Goal: Task Accomplishment & Management: Manage account settings

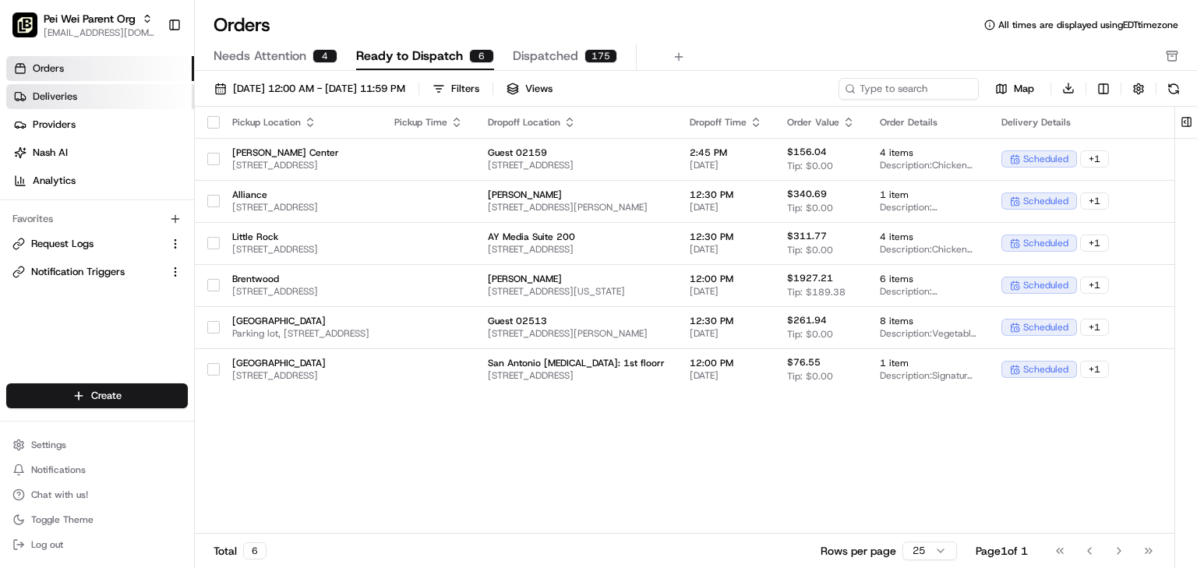
click at [71, 95] on span "Deliveries" at bounding box center [55, 97] width 44 height 14
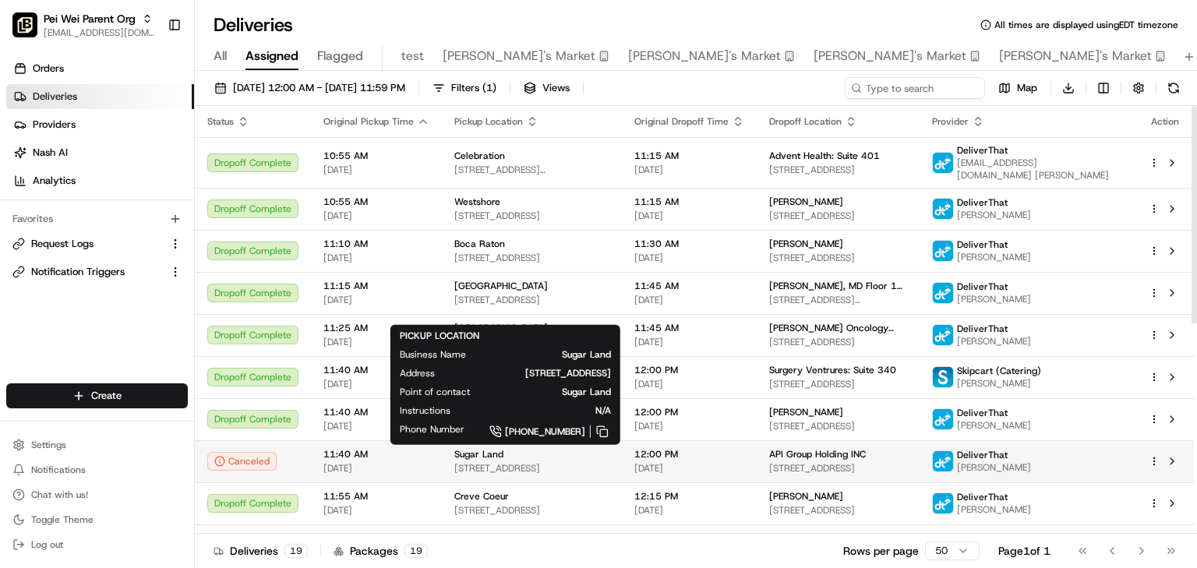
click at [601, 458] on div "Sugar Land" at bounding box center [531, 454] width 155 height 12
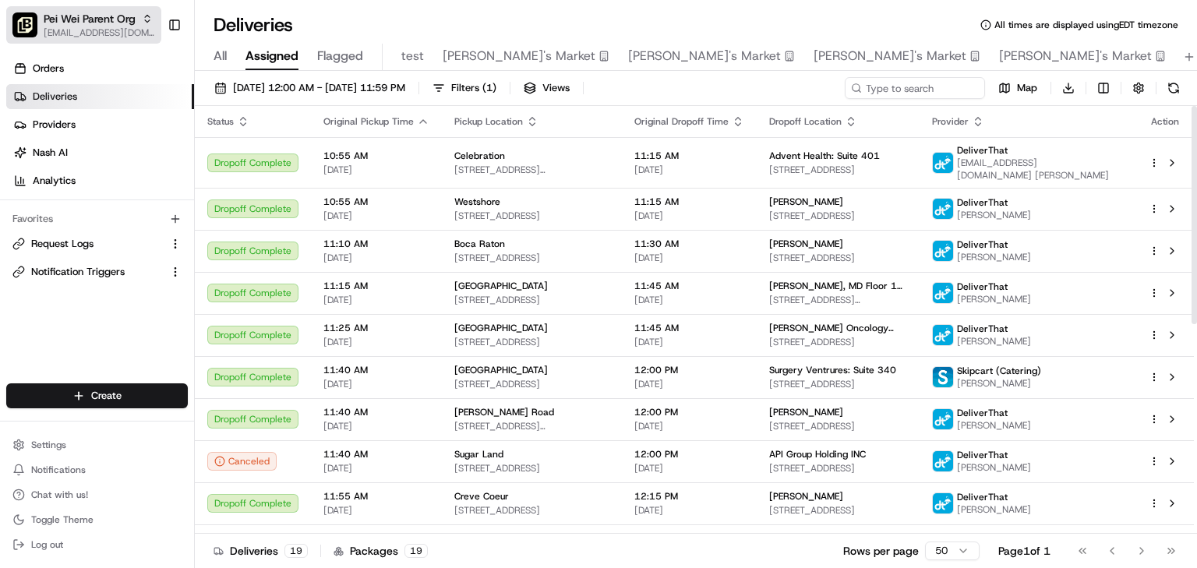
drag, startPoint x: 59, startPoint y: 2, endPoint x: 59, endPoint y: 25, distance: 22.6
click at [59, 2] on div "Pei Wei Parent Org onboard@lunchbox.io Toggle Sidebar" at bounding box center [97, 25] width 194 height 50
click at [59, 30] on span "[EMAIL_ADDRESS][DOMAIN_NAME]" at bounding box center [99, 32] width 111 height 12
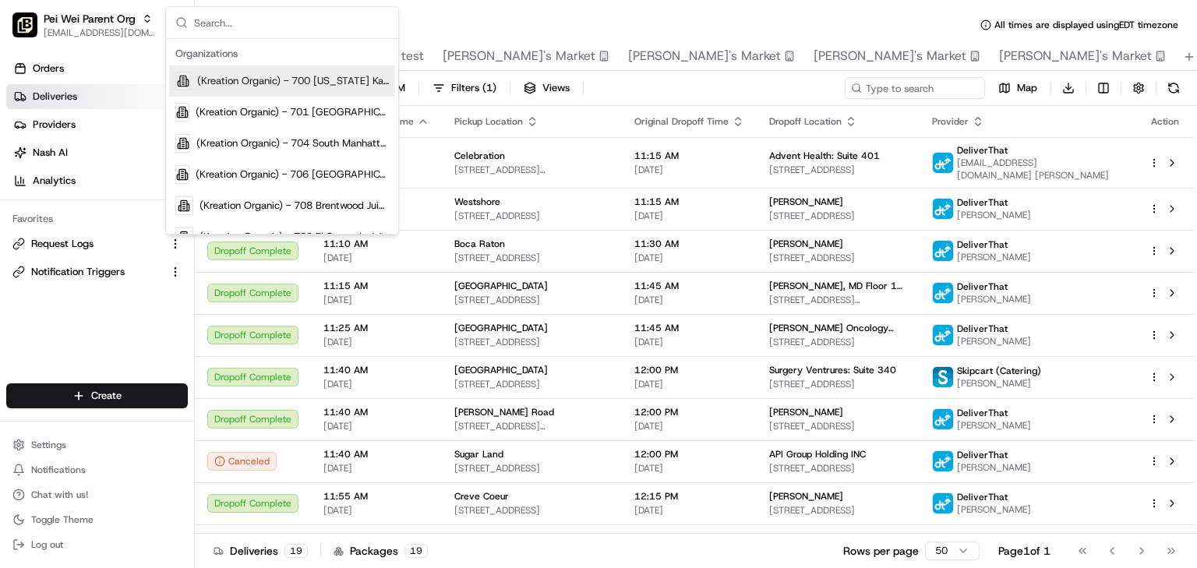
click at [230, 28] on input "text" at bounding box center [291, 22] width 195 height 31
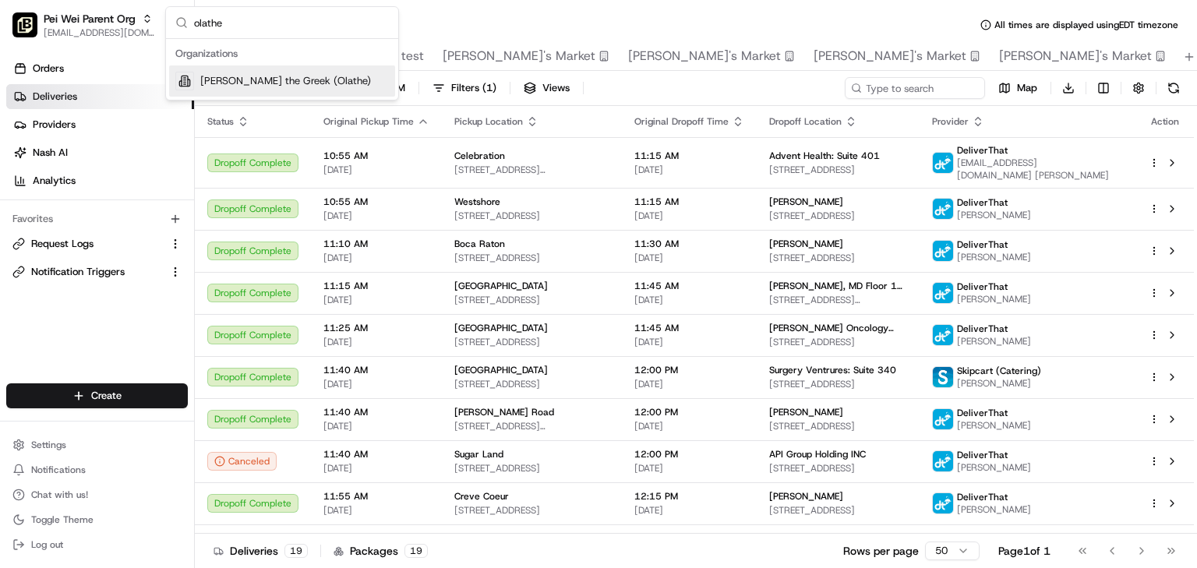
type input "olathe"
click at [237, 83] on span "Nick the Greek (Olathe)" at bounding box center [285, 81] width 171 height 14
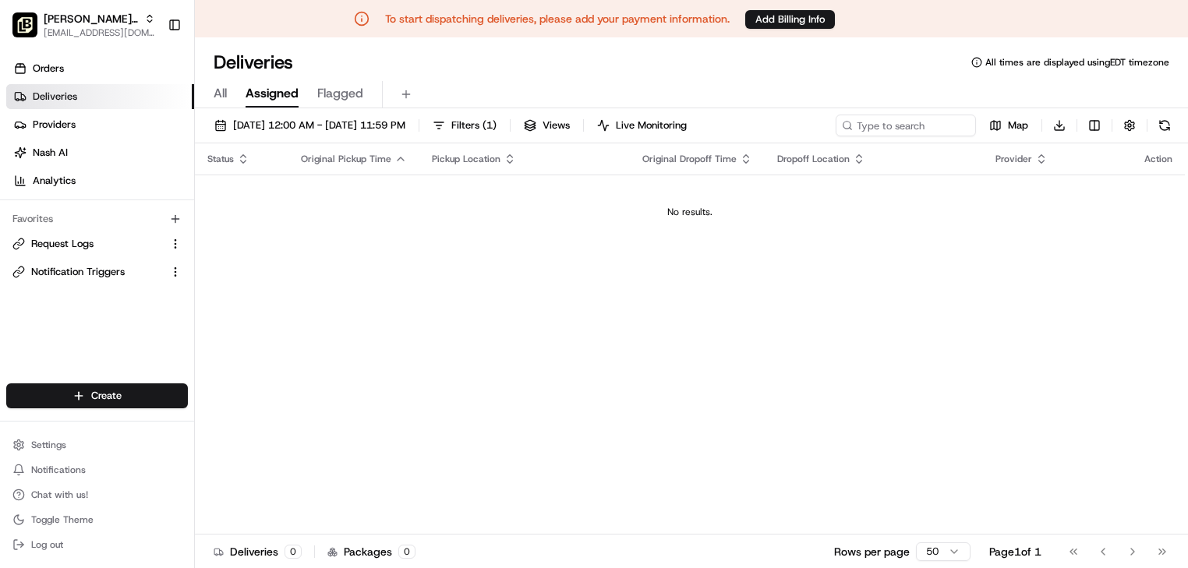
click at [925, 38] on div "Deliveries All times are displayed using EDT timezone All Assigned Flagged 08/2…" at bounding box center [691, 321] width 993 height 568
click at [97, 24] on span "Nick the Greek (Olathe)" at bounding box center [91, 19] width 94 height 16
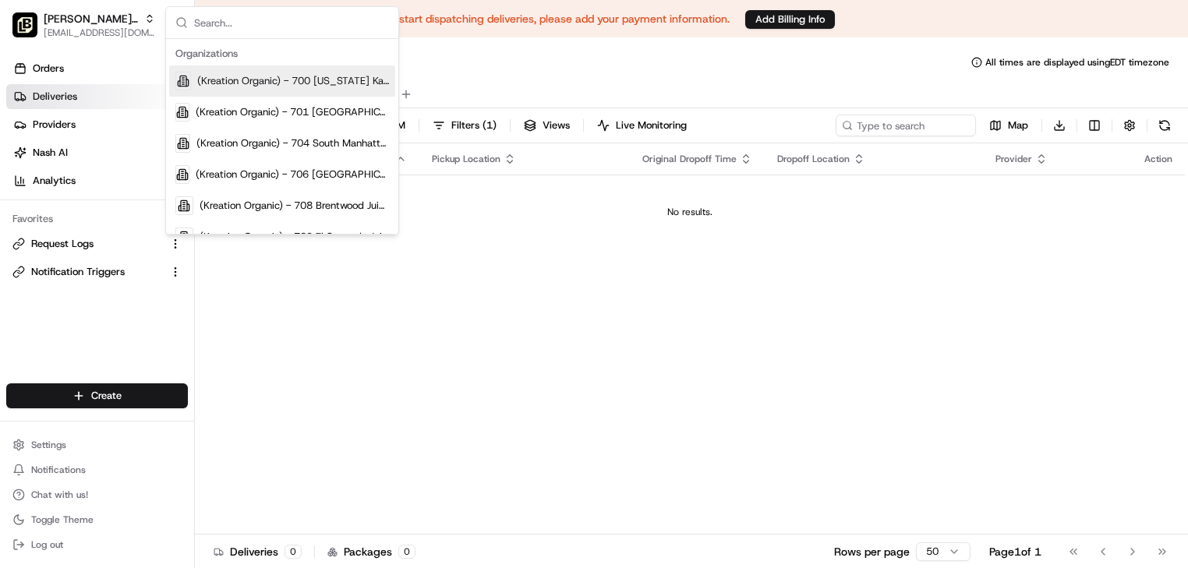
click at [268, 28] on input "text" at bounding box center [291, 22] width 195 height 31
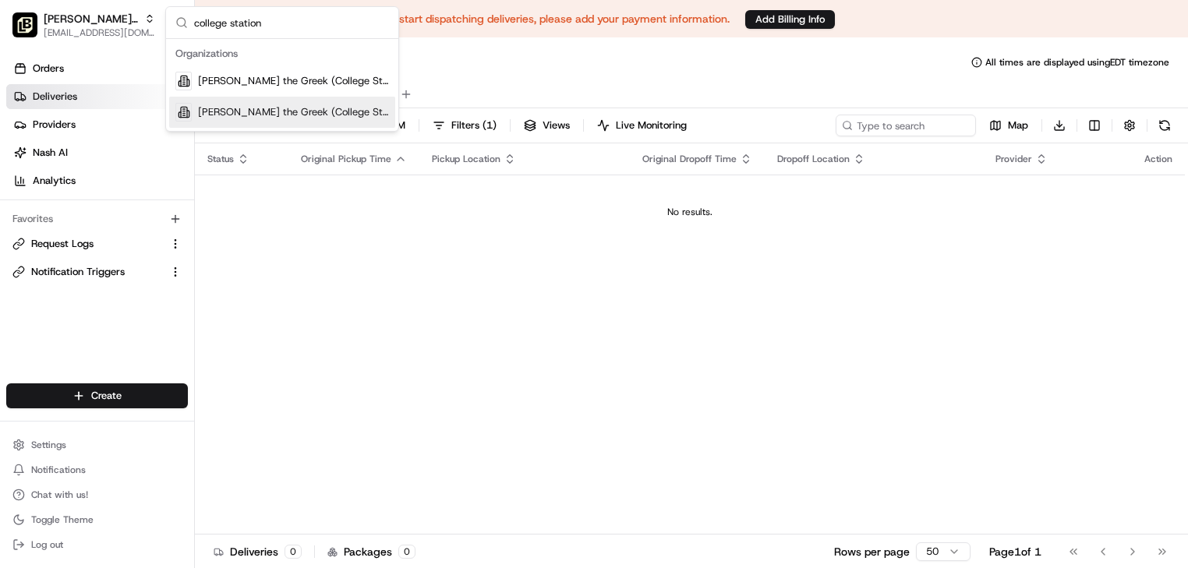
type input "college station"
click at [236, 105] on span "Nick the Greek (College Station 2)" at bounding box center [293, 112] width 191 height 14
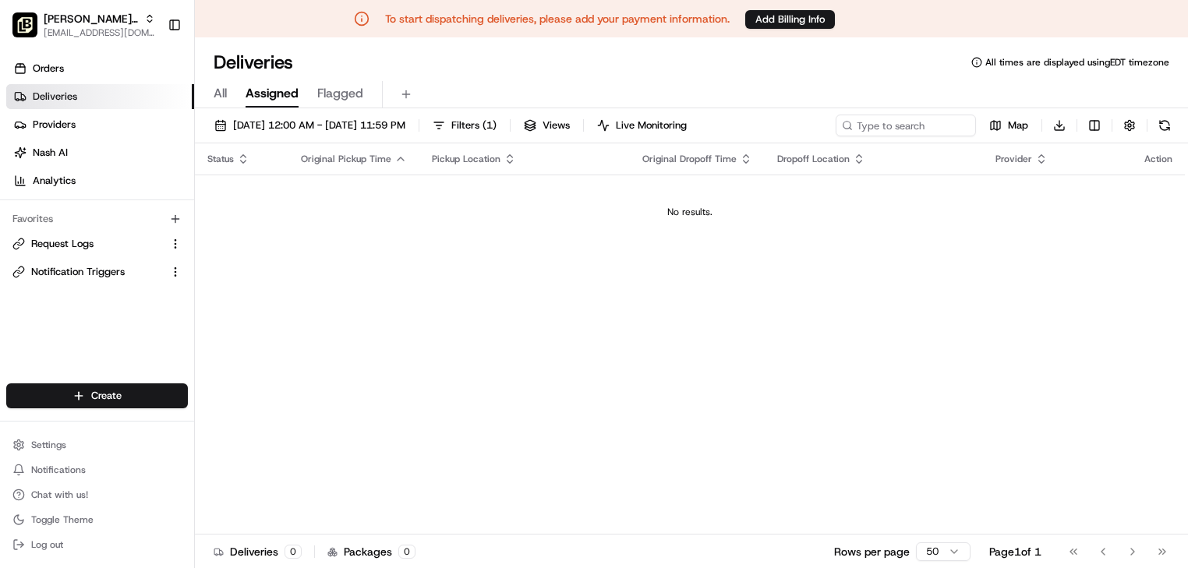
drag, startPoint x: 946, startPoint y: 61, endPoint x: 662, endPoint y: 31, distance: 285.2
click at [941, 56] on div "Deliveries All times are displayed using EDT timezone" at bounding box center [691, 62] width 993 height 25
click at [44, 19] on span "Nick the Greek (College Station 2)" at bounding box center [91, 19] width 94 height 16
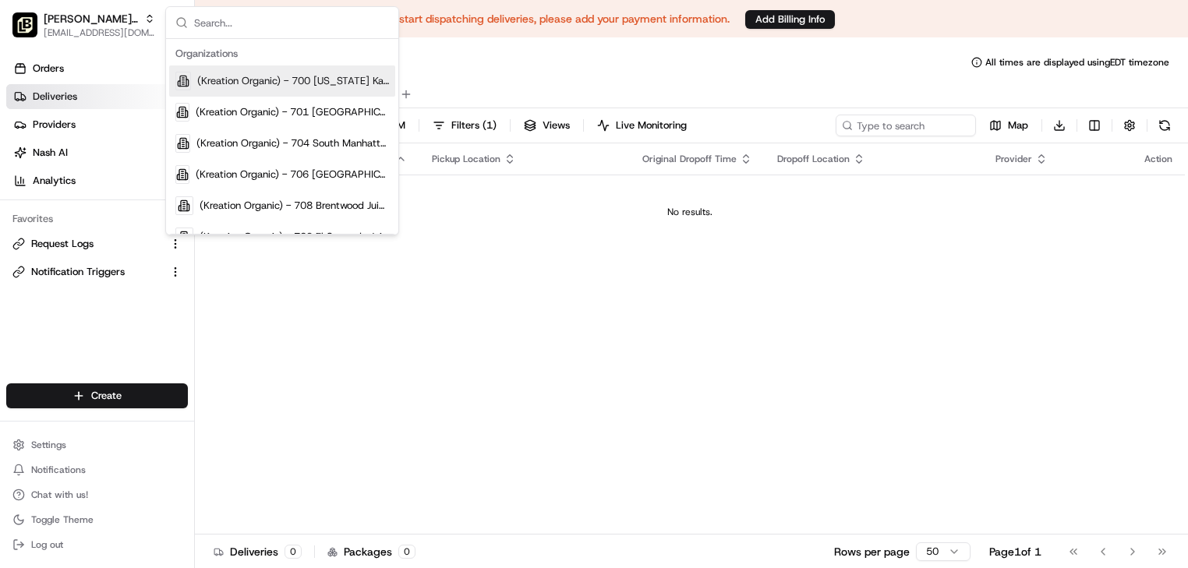
click at [236, 23] on input "text" at bounding box center [291, 22] width 195 height 31
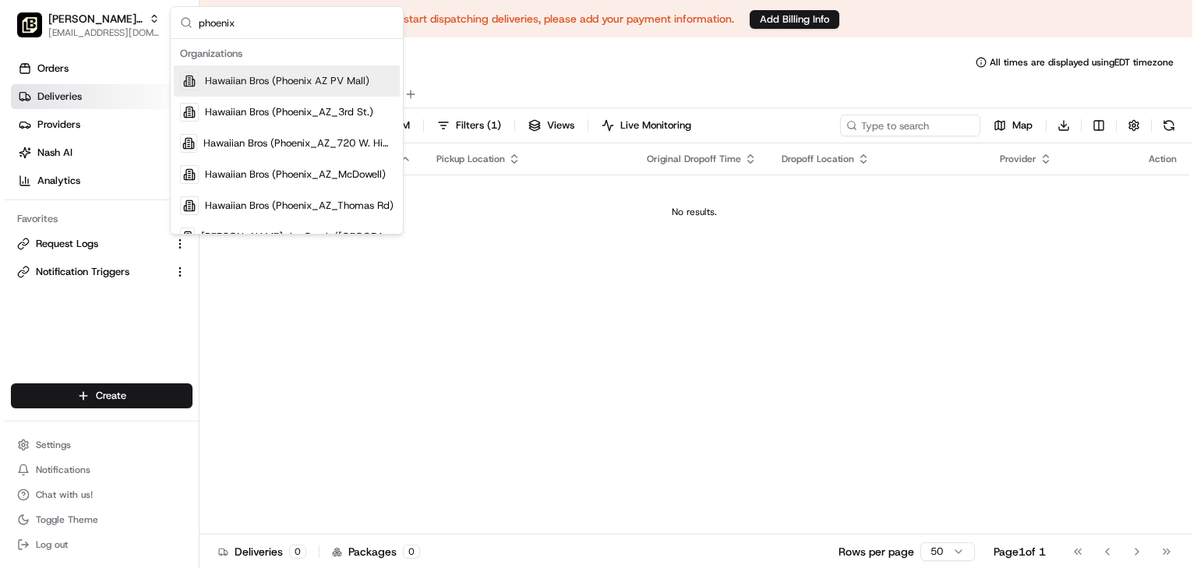
scroll to position [62, 0]
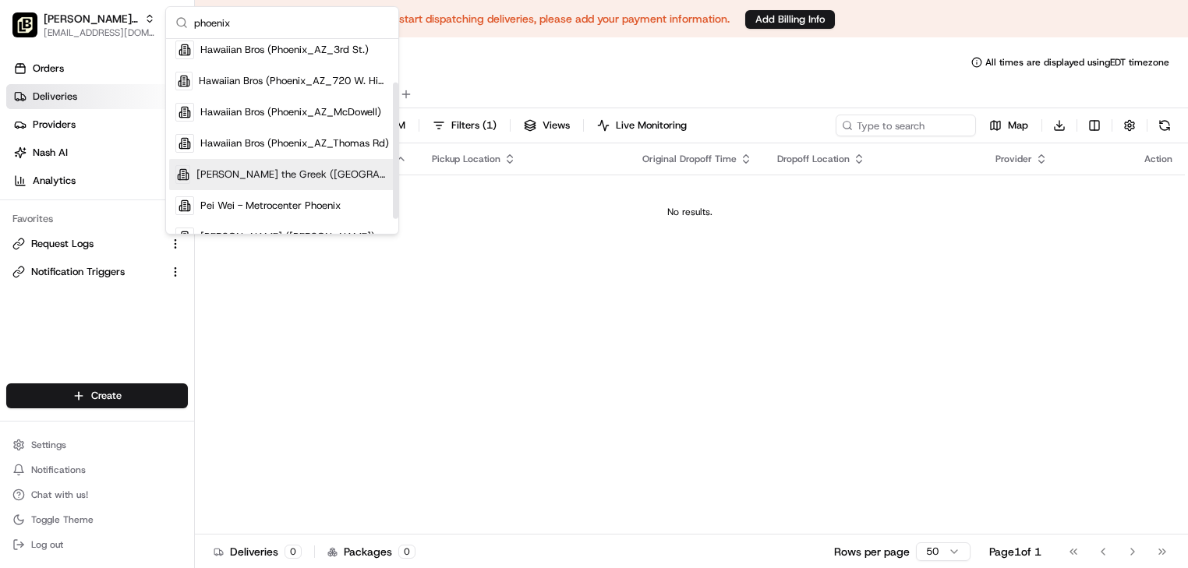
type input "phoenix"
click at [262, 178] on span "Nick the Greek (Phoenix)" at bounding box center [292, 175] width 193 height 14
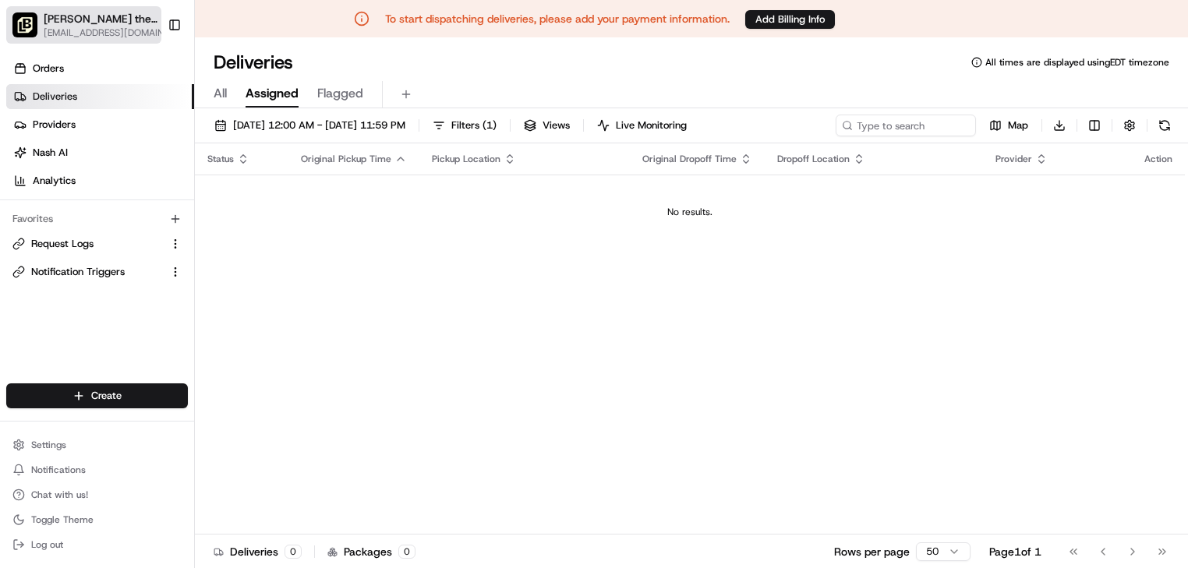
click at [103, 22] on span "Nick the Greek (Phoenix)" at bounding box center [101, 19] width 115 height 16
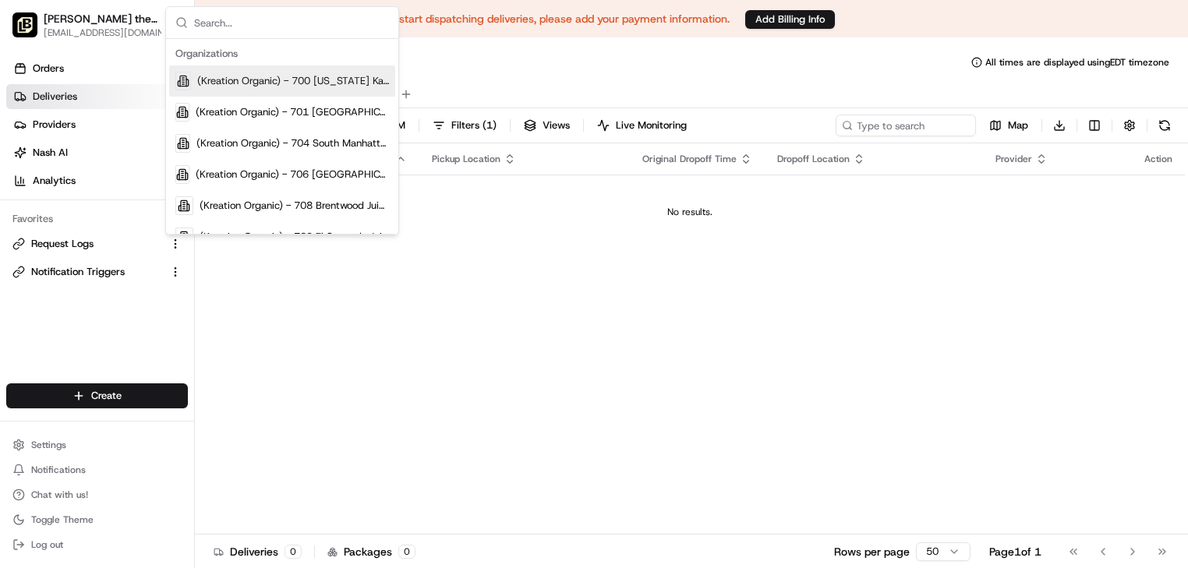
click at [287, 31] on input "text" at bounding box center [291, 22] width 195 height 31
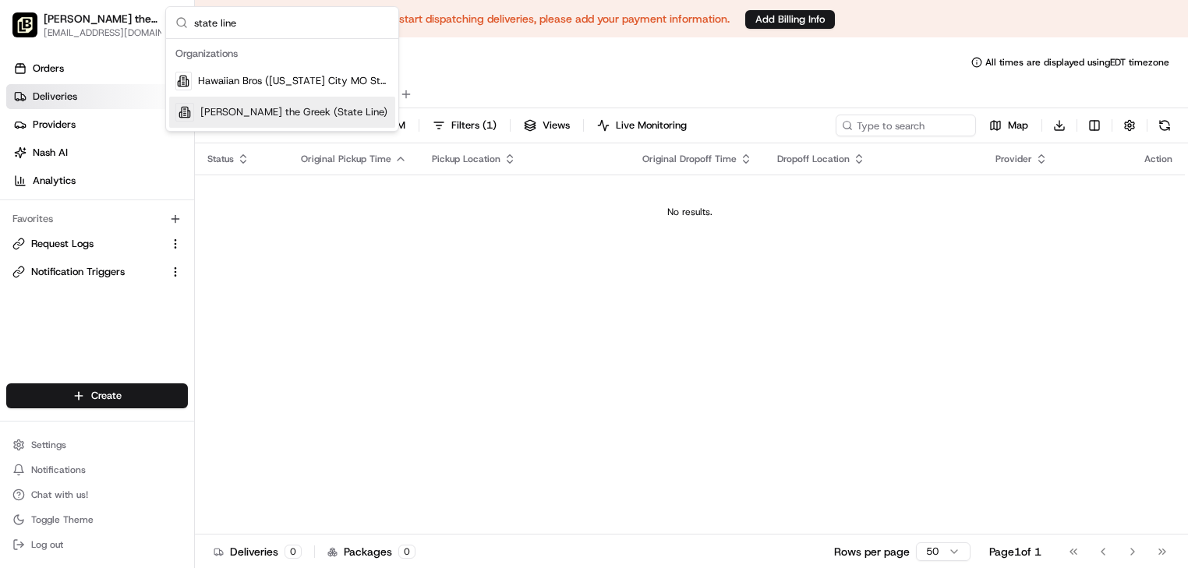
type input "state line"
click at [263, 103] on div "Nick the Greek (State Line)" at bounding box center [282, 112] width 226 height 31
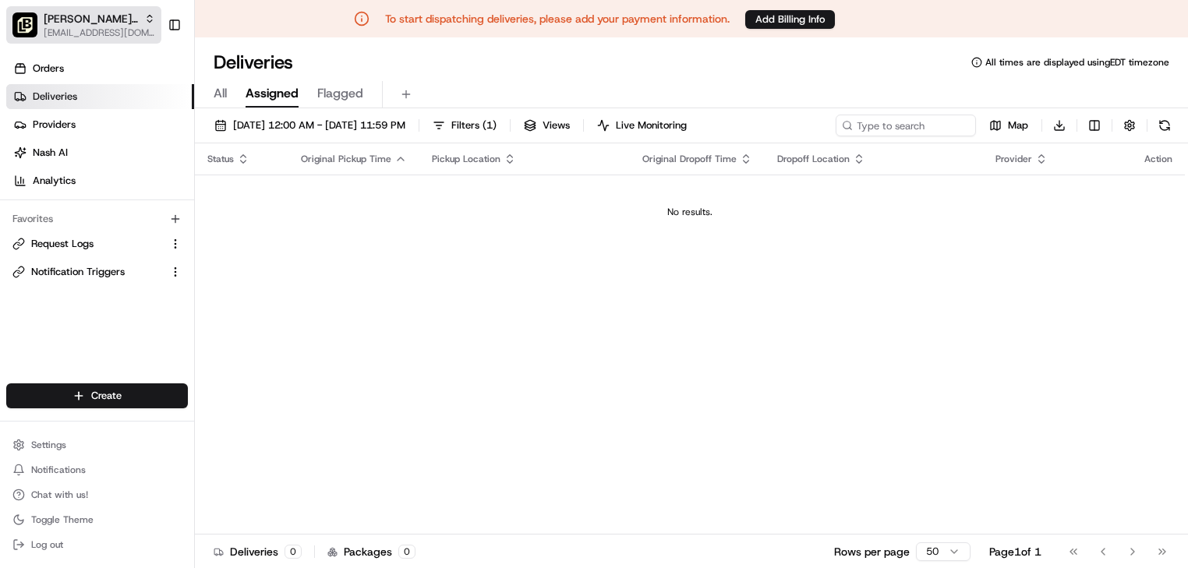
click at [75, 34] on span "onboard@lunchbox.io" at bounding box center [99, 32] width 111 height 12
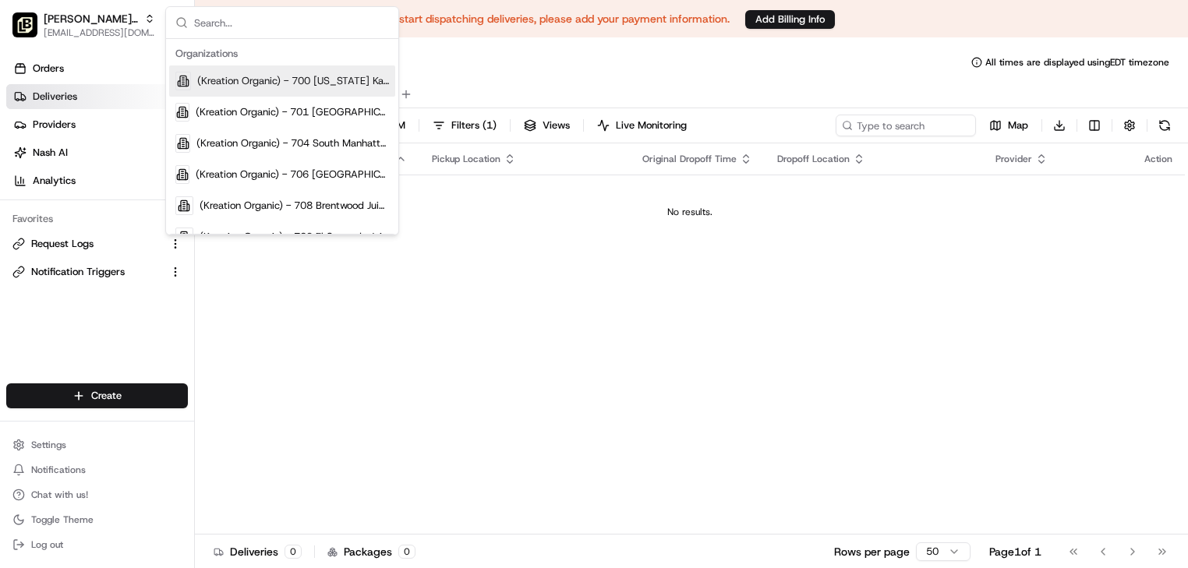
click at [240, 26] on input "text" at bounding box center [291, 22] width 195 height 31
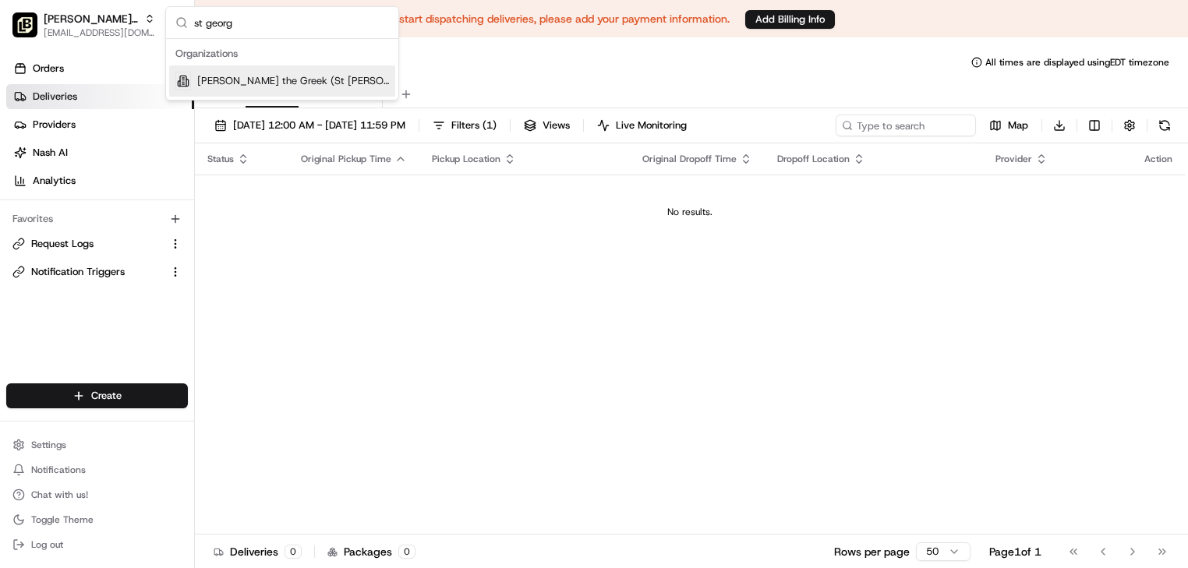
type input "st georg"
click at [260, 78] on span "Nick the Greek (St George)" at bounding box center [293, 81] width 192 height 14
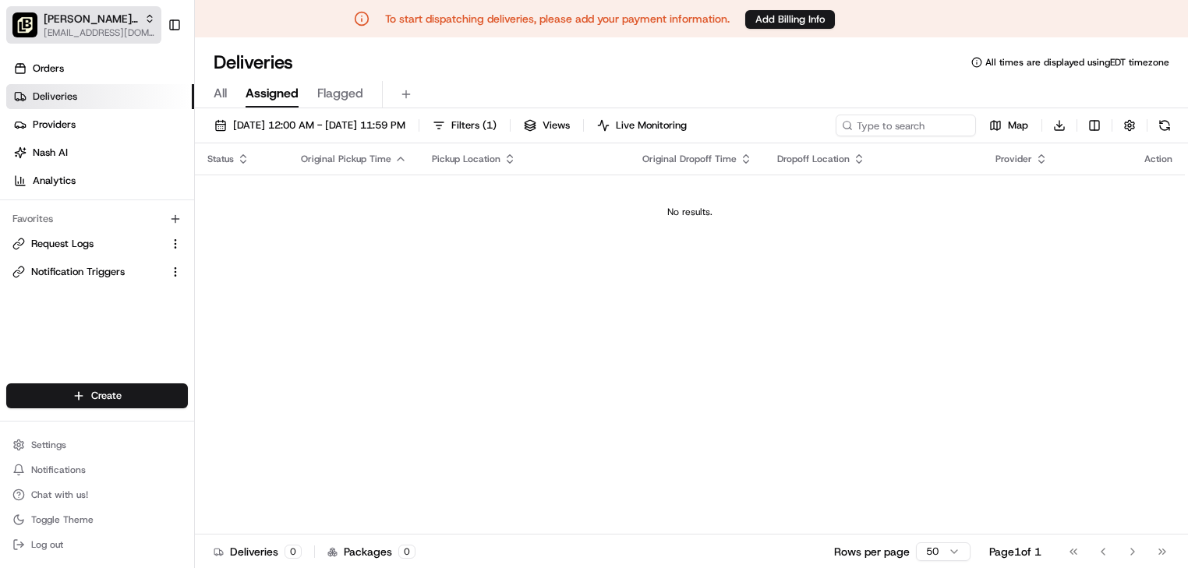
click at [87, 13] on span "Nick the Greek (St George)" at bounding box center [91, 19] width 94 height 16
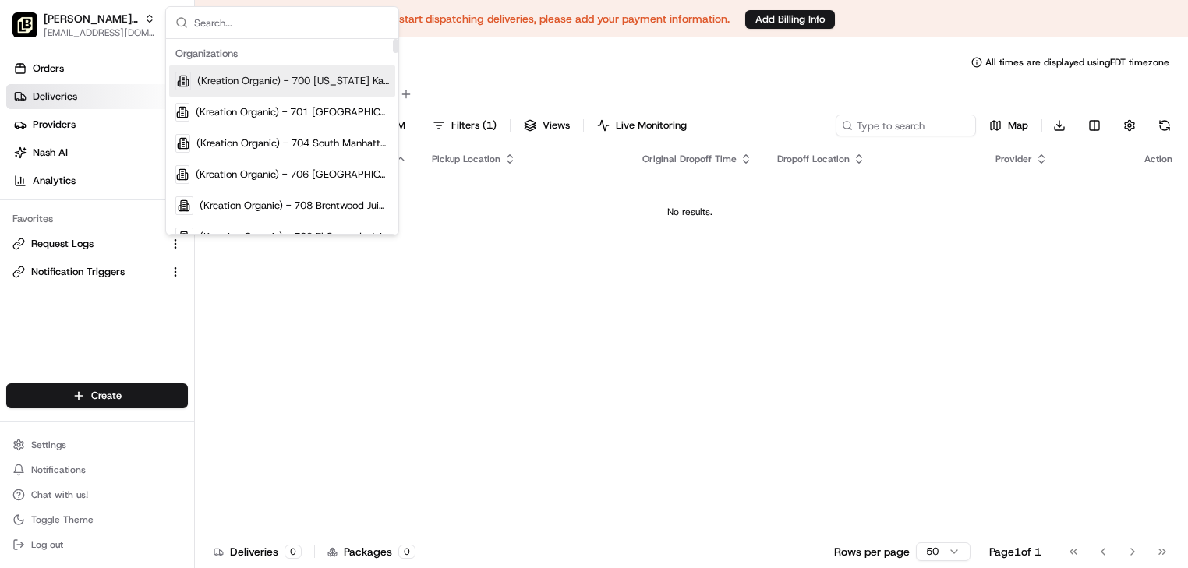
click at [233, 23] on input "text" at bounding box center [291, 22] width 195 height 31
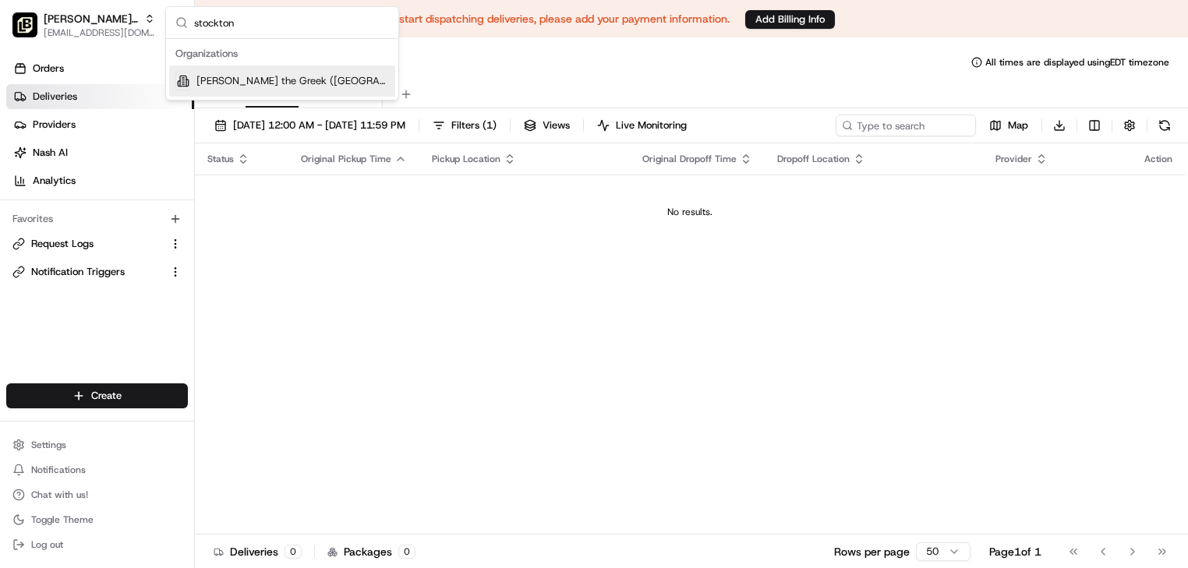
type input "stockton"
click at [231, 77] on span "Nick the Greek (Stockton)" at bounding box center [292, 81] width 193 height 14
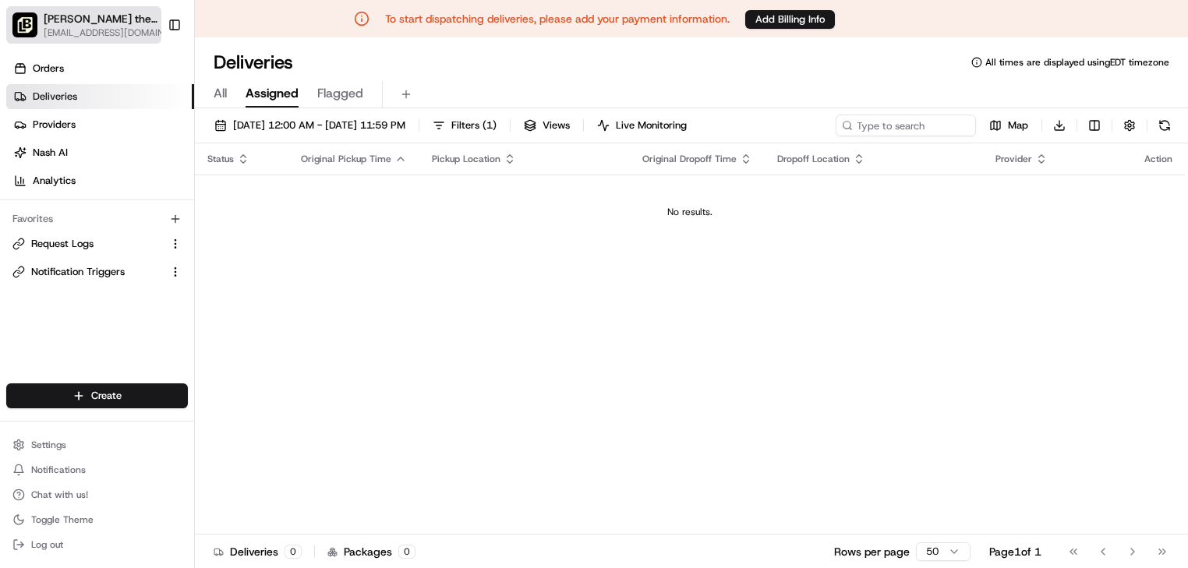
drag, startPoint x: 102, startPoint y: 12, endPoint x: 153, endPoint y: 32, distance: 54.6
click at [102, 11] on span "Nick the Greek (Stockton)" at bounding box center [101, 19] width 115 height 16
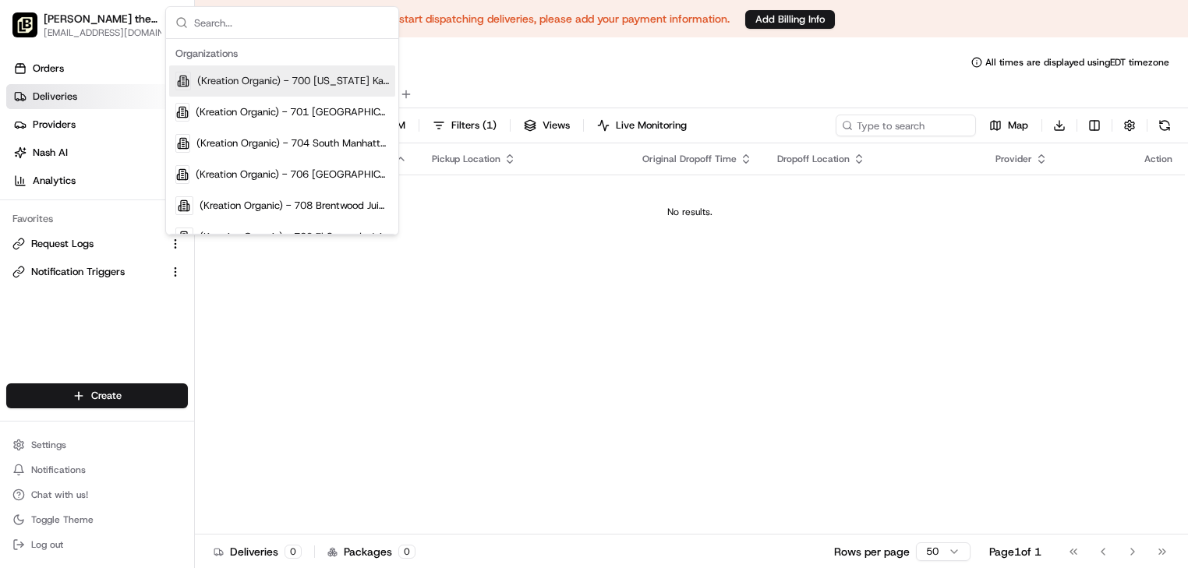
click at [244, 26] on input "text" at bounding box center [291, 22] width 195 height 31
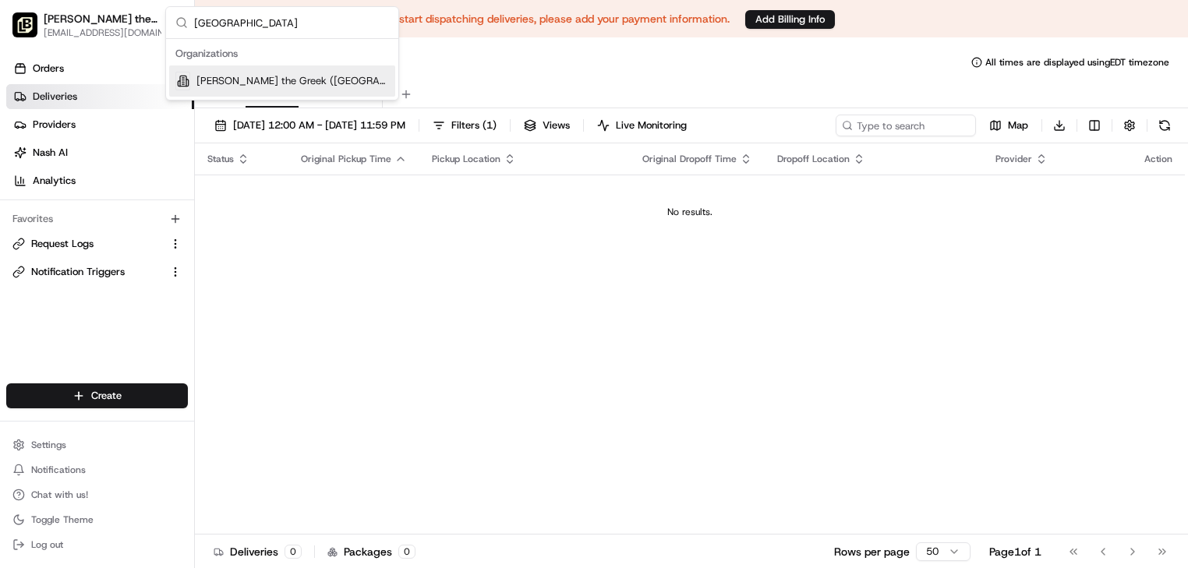
type input "long beach"
click at [243, 79] on span "Nick the Greek (Long Beach)" at bounding box center [292, 81] width 193 height 14
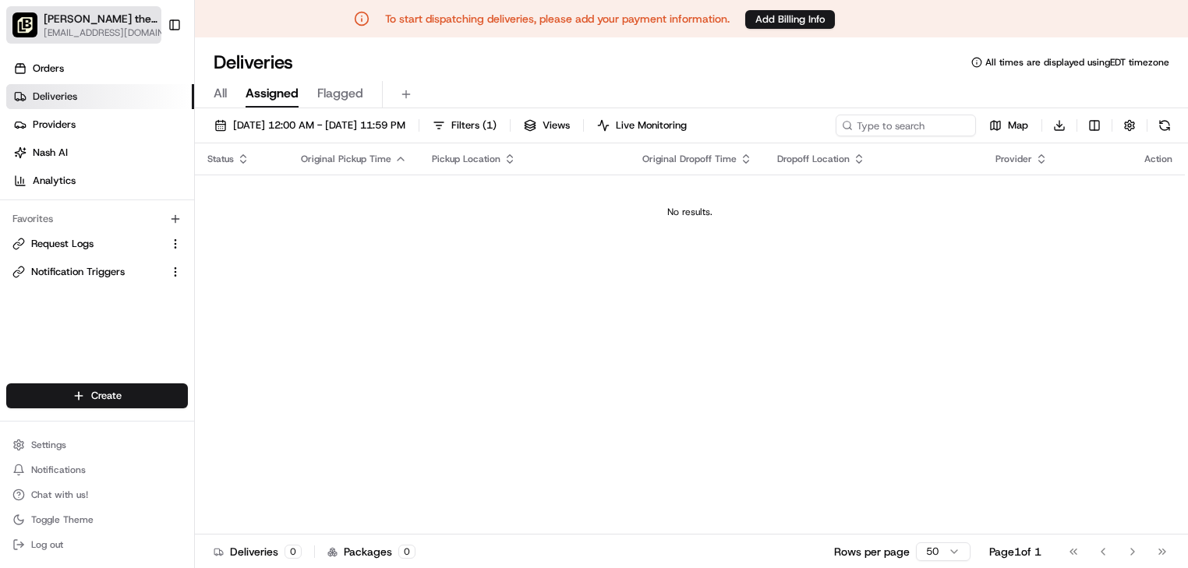
click at [84, 17] on span "Nick the Greek (Long Beach)" at bounding box center [101, 19] width 115 height 16
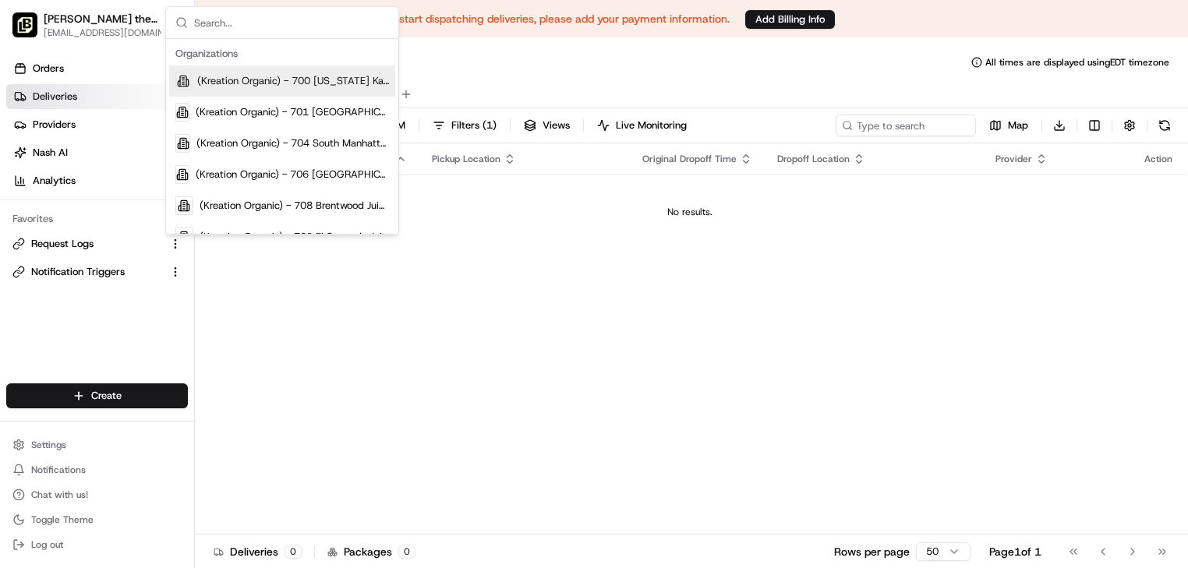
click at [249, 27] on input "text" at bounding box center [291, 22] width 195 height 31
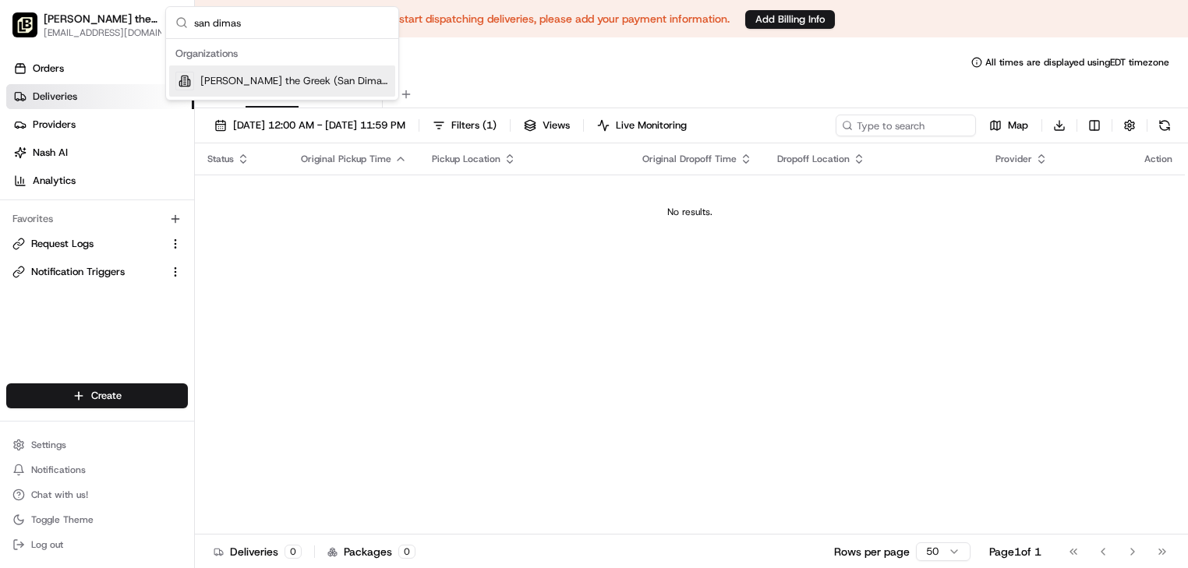
type input "san dimas"
click at [238, 83] on span "Nick the Greek (San Dimas)" at bounding box center [294, 81] width 189 height 14
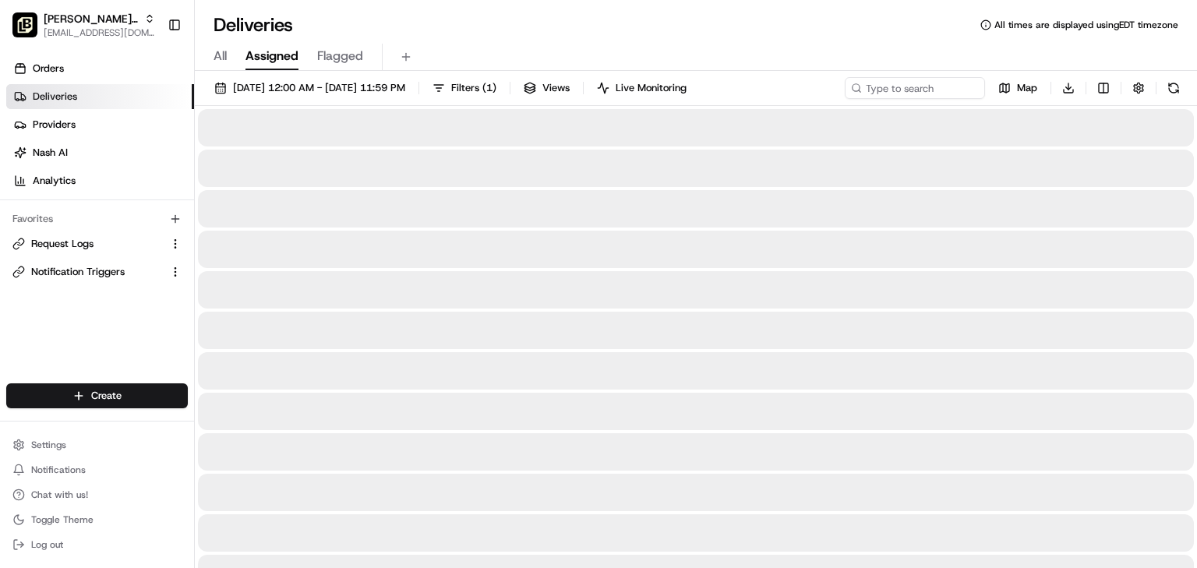
click at [572, 12] on div "Deliveries All times are displayed using EDT timezone All Assigned Flagged 08/2…" at bounding box center [696, 284] width 1002 height 568
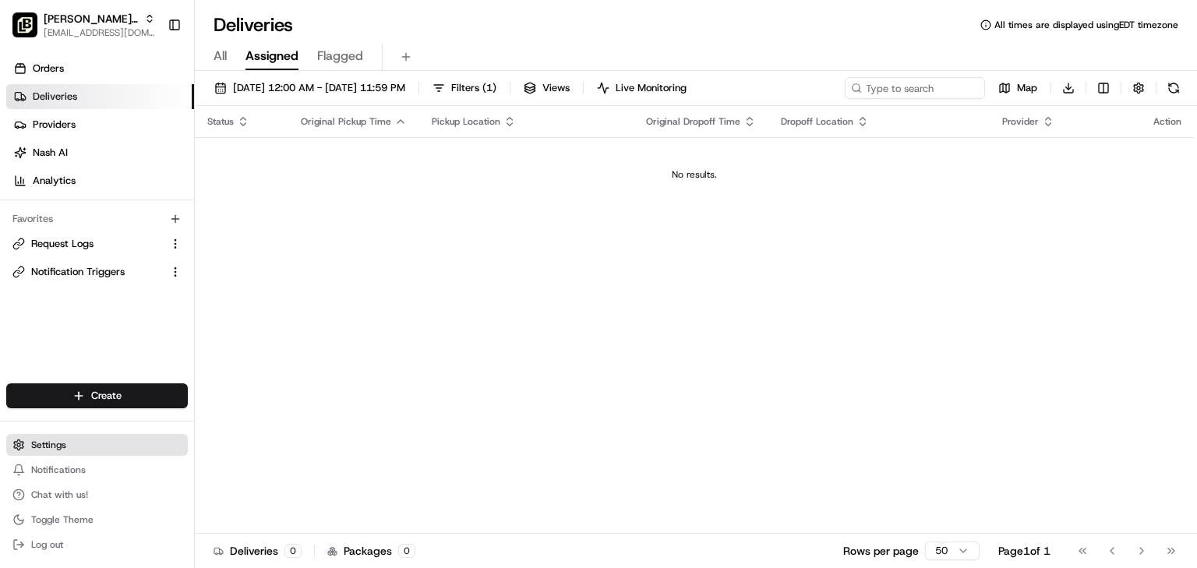
click at [49, 447] on span "Settings" at bounding box center [48, 445] width 35 height 12
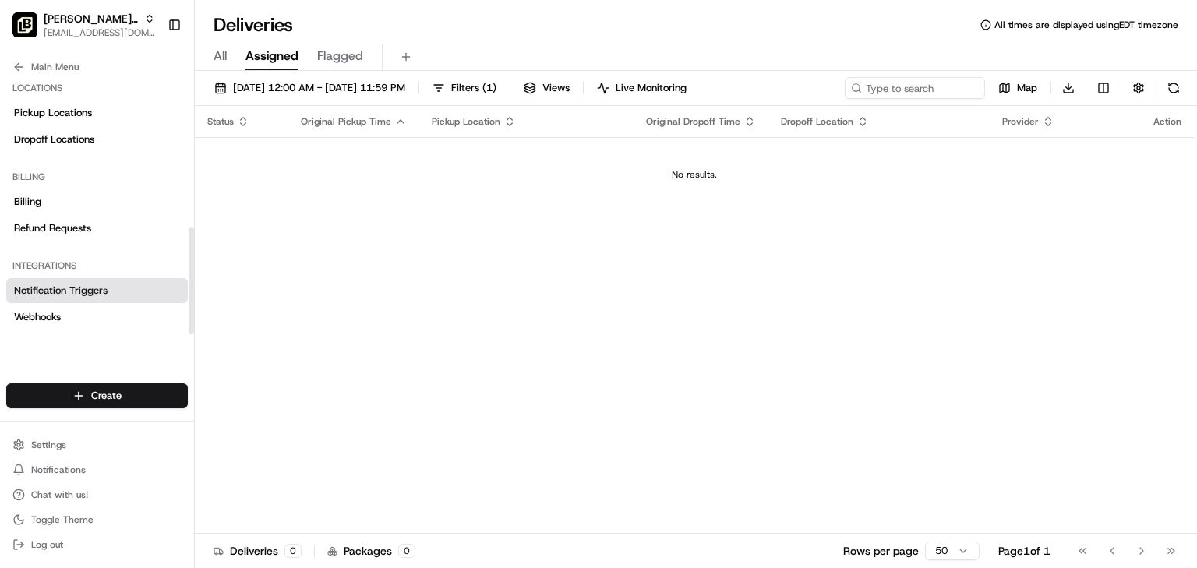
scroll to position [231, 0]
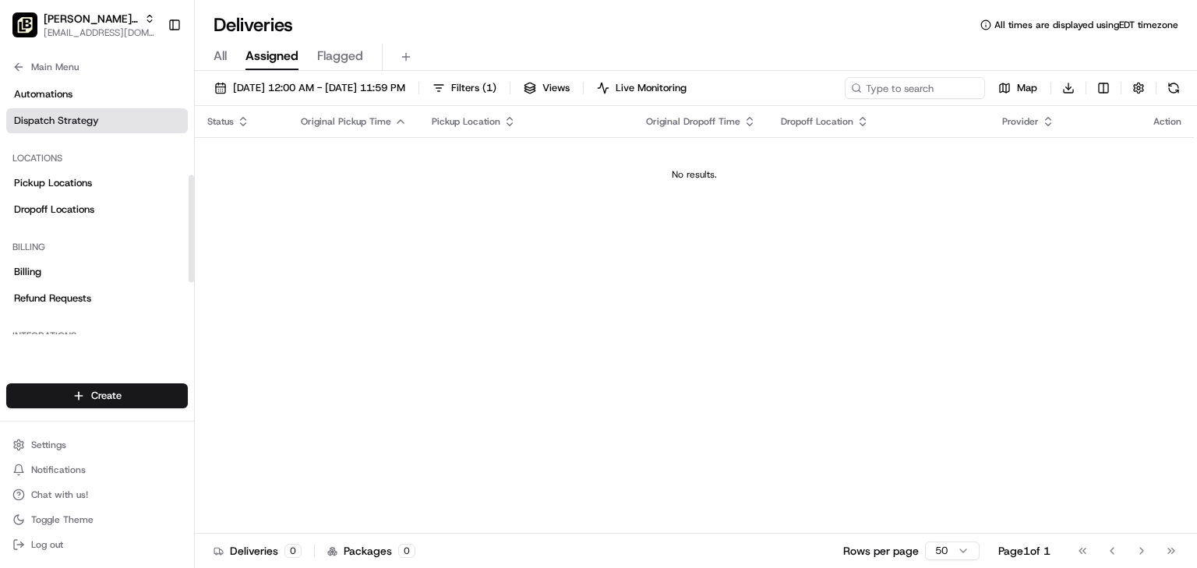
click at [62, 114] on span "Dispatch Strategy" at bounding box center [56, 121] width 85 height 14
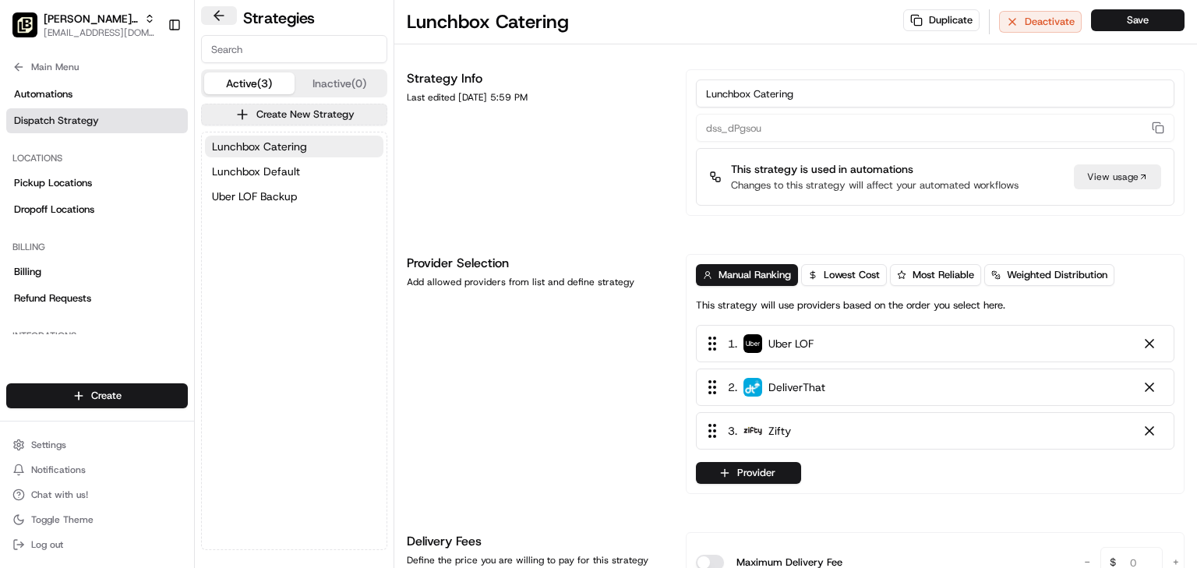
click at [218, 19] on button at bounding box center [219, 15] width 36 height 19
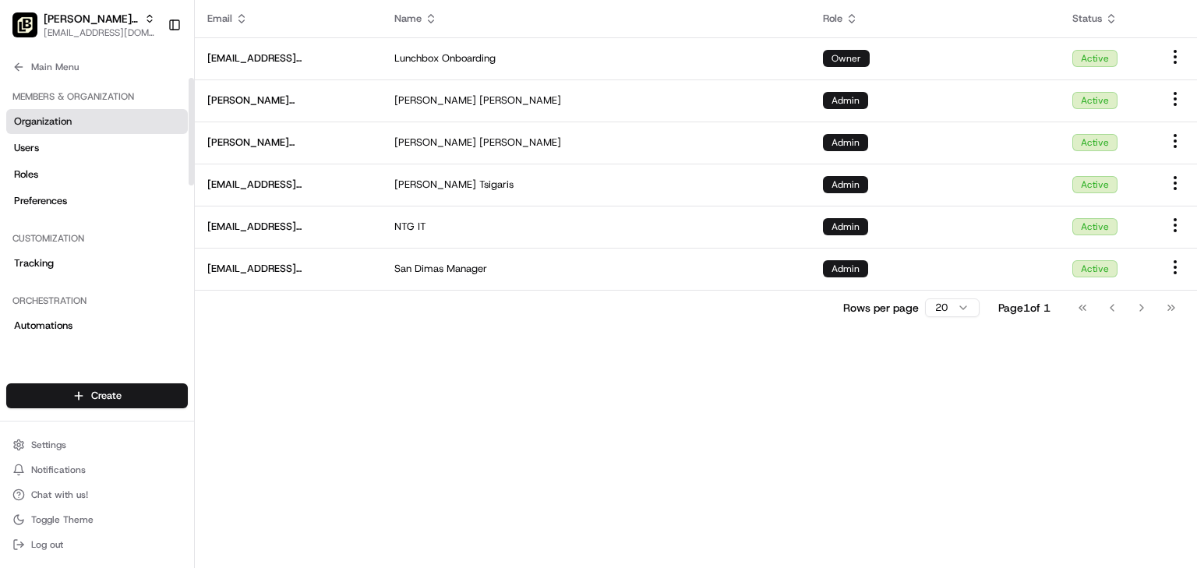
click at [41, 128] on span "Organization" at bounding box center [43, 122] width 58 height 14
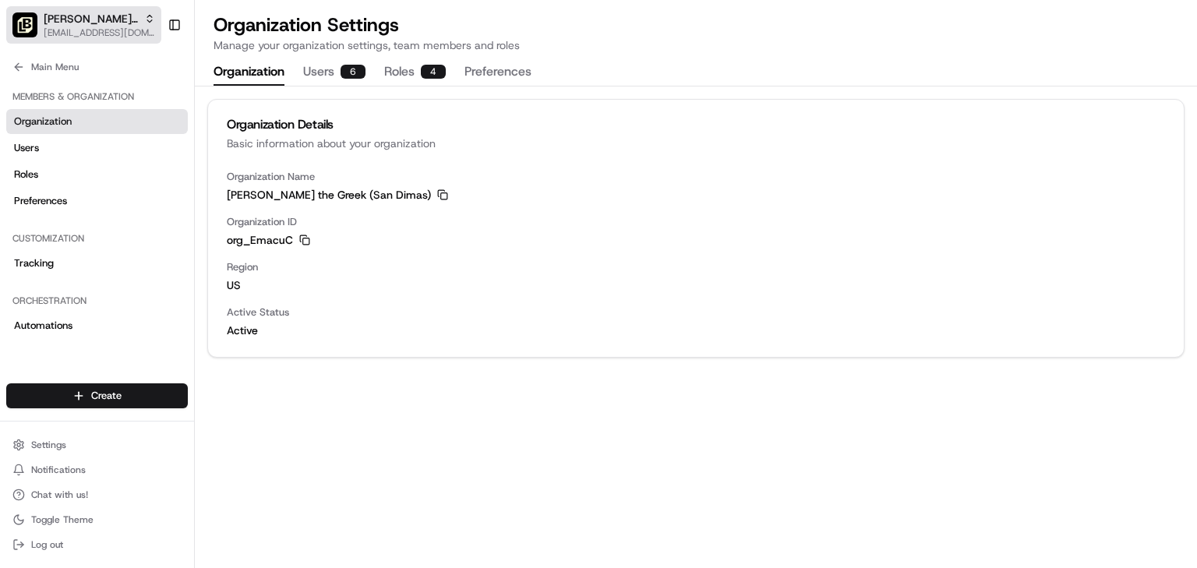
click at [73, 26] on span "[EMAIL_ADDRESS][DOMAIN_NAME]" at bounding box center [99, 32] width 111 height 12
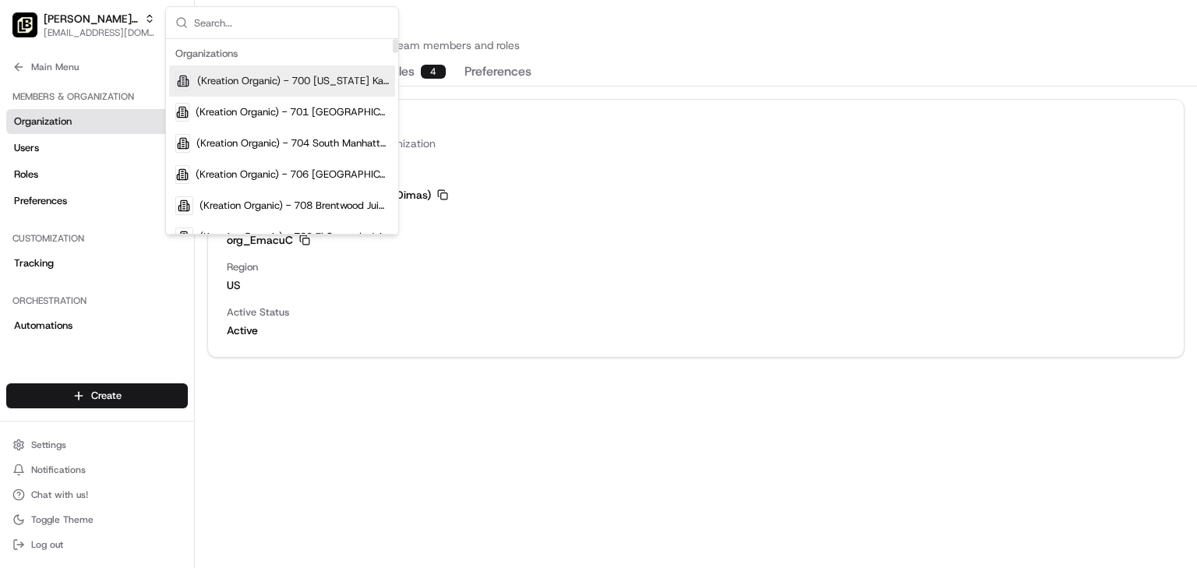
click at [259, 27] on input "text" at bounding box center [291, 22] width 195 height 31
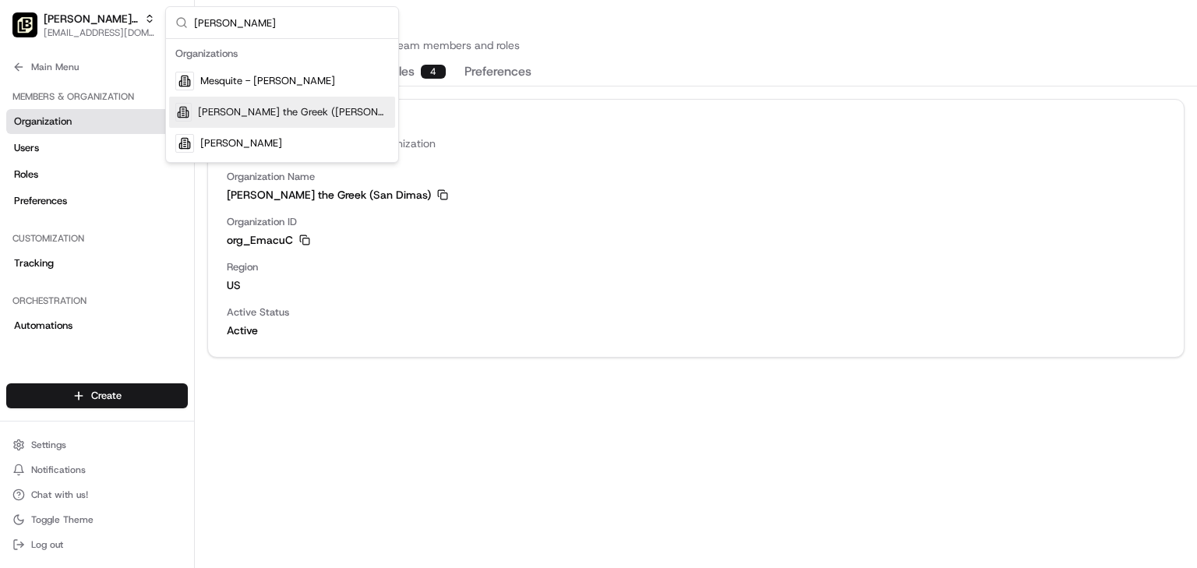
type input "gilbert"
click at [270, 112] on span "Nick the Greek (Gilbert)" at bounding box center [293, 112] width 191 height 14
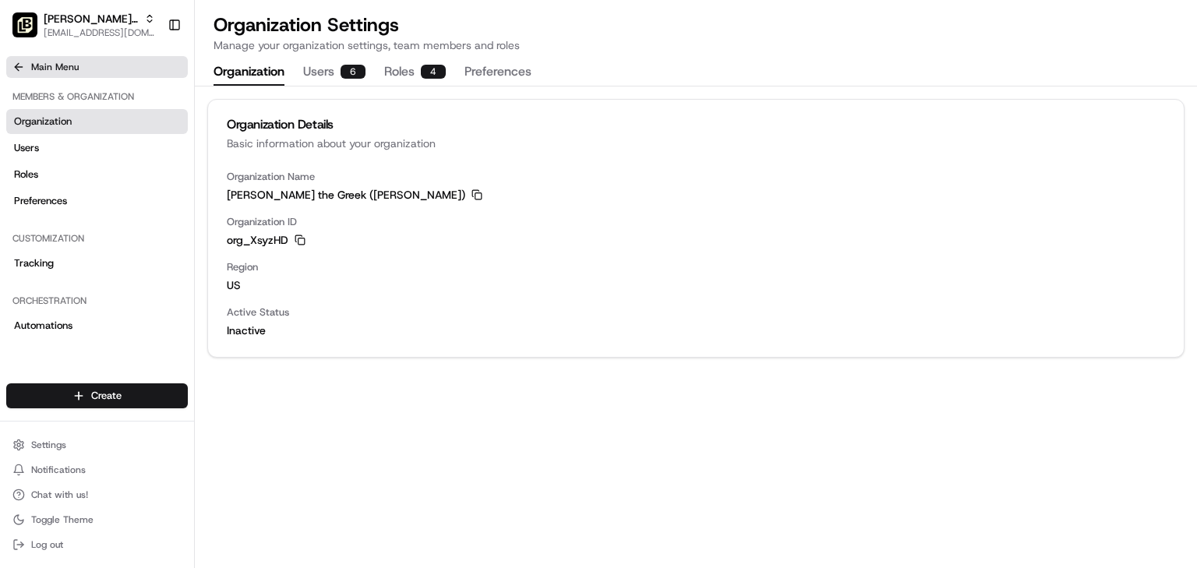
click at [39, 61] on span "Main Menu" at bounding box center [55, 67] width 48 height 12
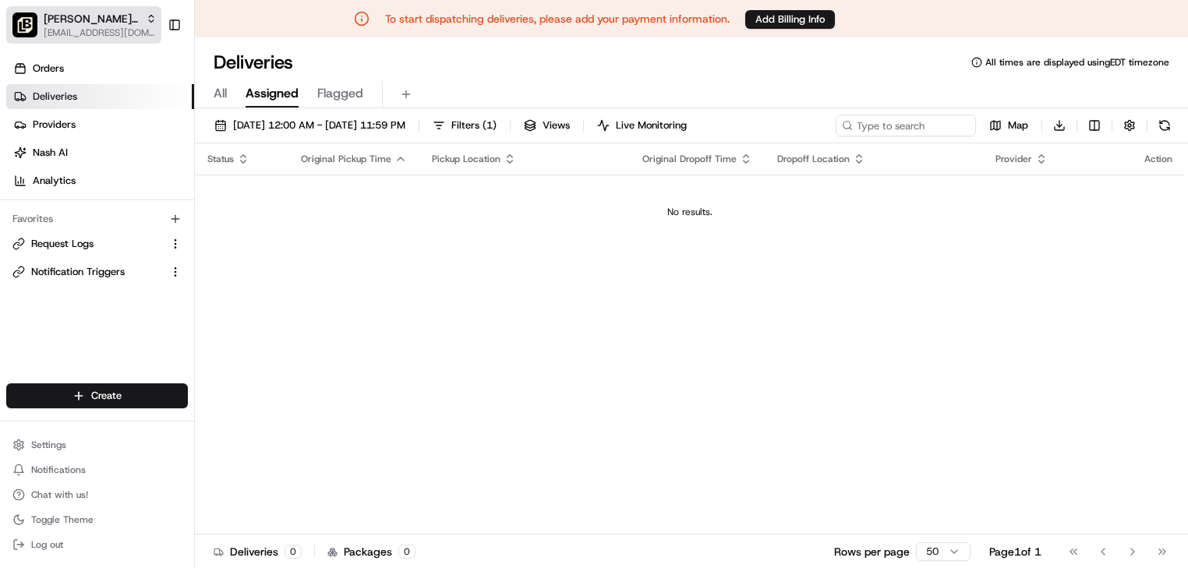
click at [89, 20] on span "Nick the Greek (Gilbert)" at bounding box center [92, 19] width 96 height 16
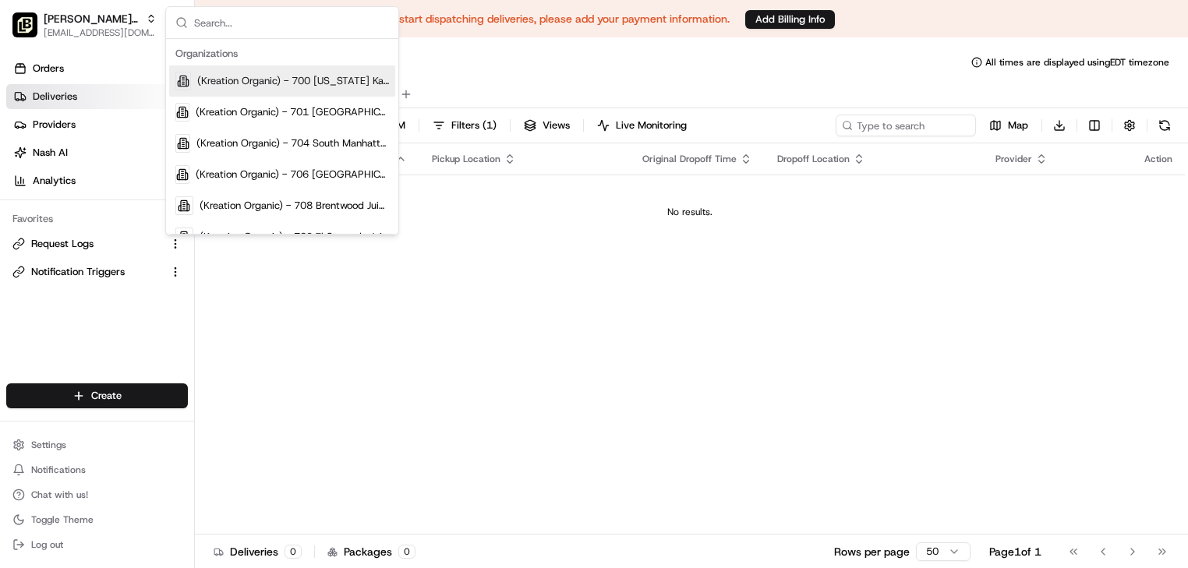
click at [242, 26] on input "text" at bounding box center [291, 22] width 195 height 31
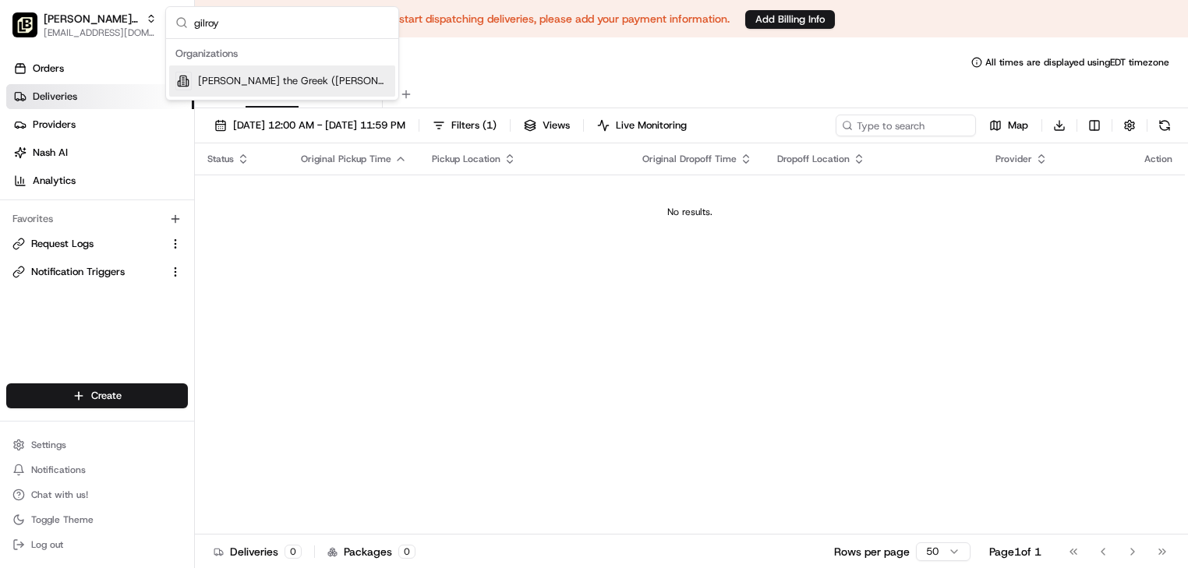
type input "gilroy"
click at [211, 75] on span "Nick the Greek (Gilroy)" at bounding box center [293, 81] width 191 height 14
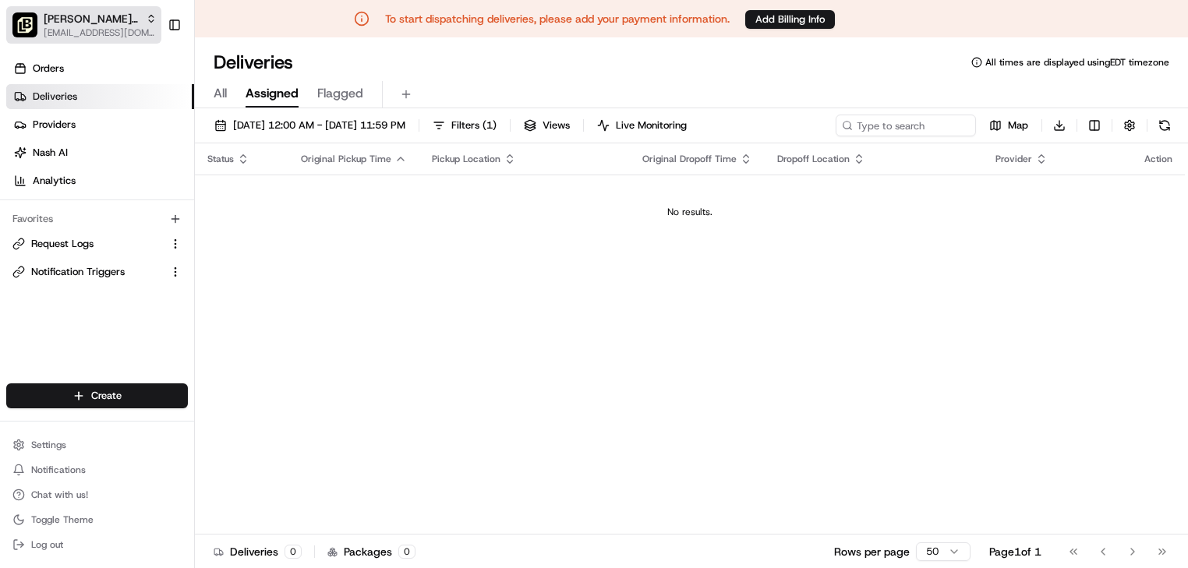
click at [78, 27] on span "[EMAIL_ADDRESS][DOMAIN_NAME]" at bounding box center [100, 32] width 113 height 12
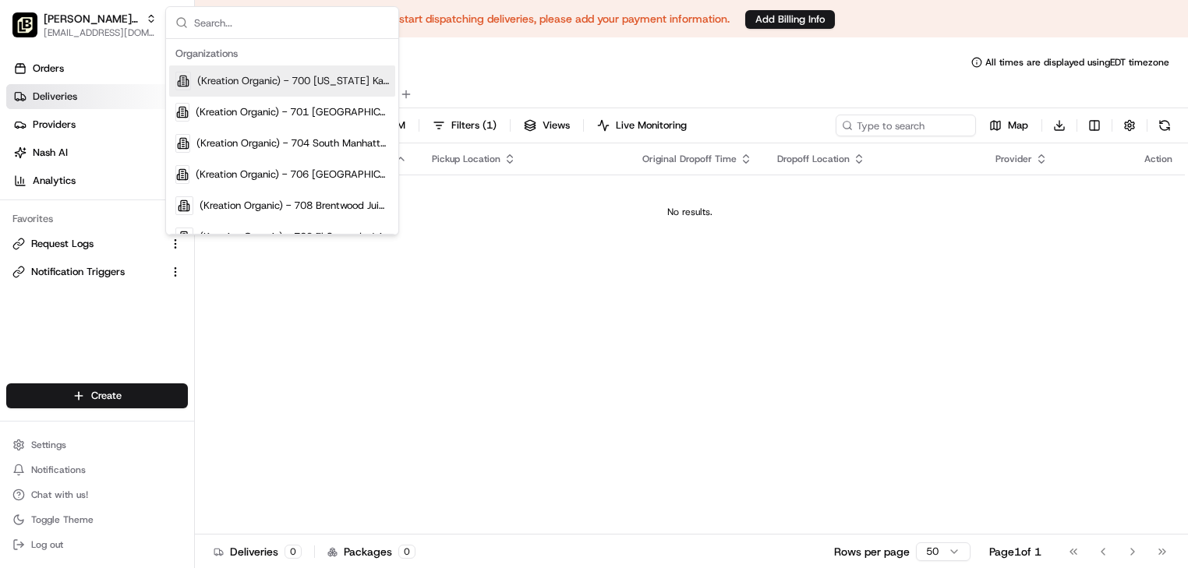
click at [256, 24] on input "text" at bounding box center [291, 22] width 195 height 31
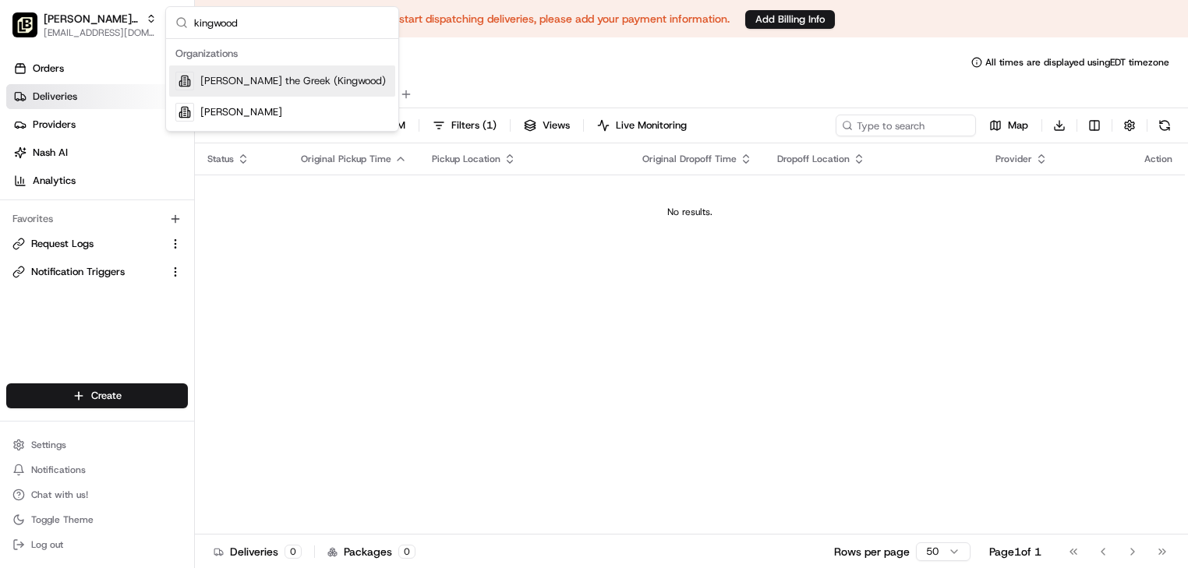
type input "kingwood"
click at [260, 76] on span "Nick the Greek (Kingwood)" at bounding box center [292, 81] width 185 height 14
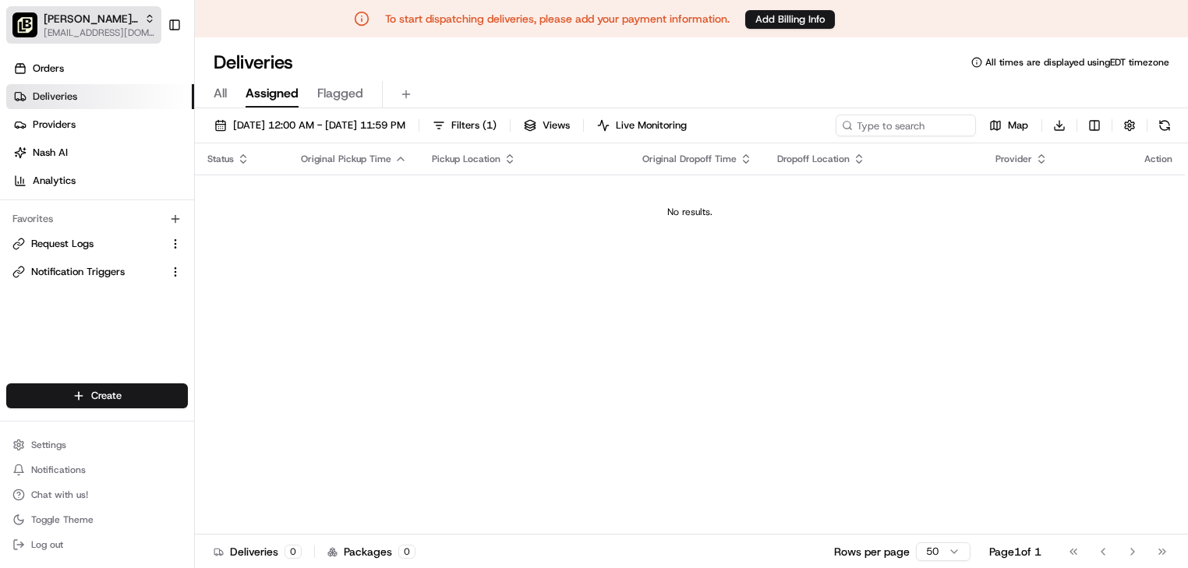
click at [95, 26] on span "[EMAIL_ADDRESS][DOMAIN_NAME]" at bounding box center [99, 32] width 111 height 12
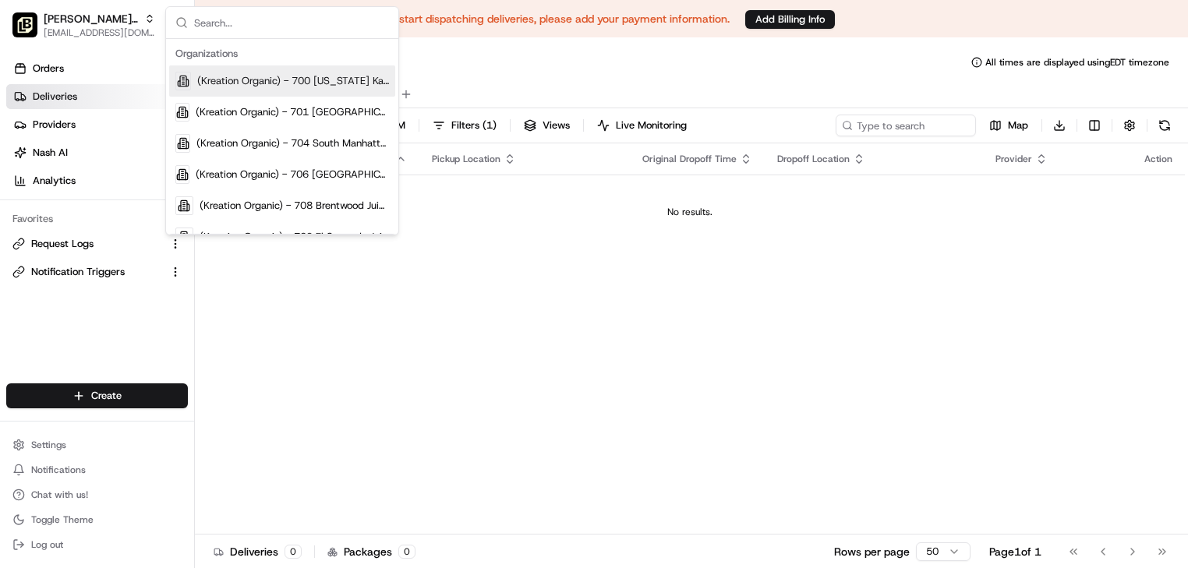
click at [221, 21] on input "text" at bounding box center [291, 22] width 195 height 31
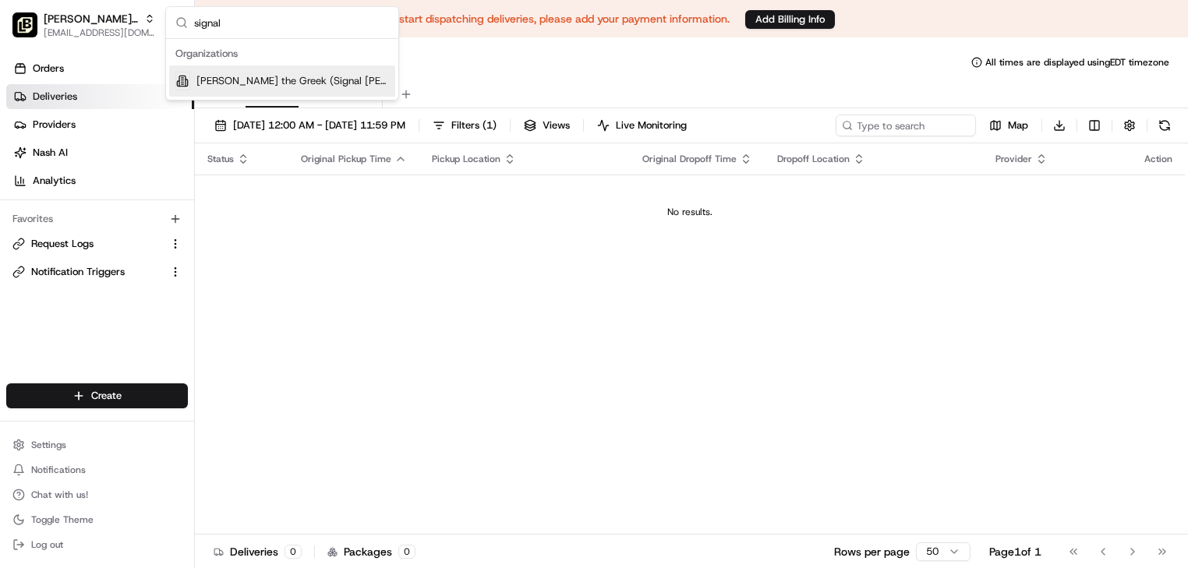
type input "signal"
click at [253, 81] on span "Nick the Greek (Signal Mills)" at bounding box center [292, 81] width 193 height 14
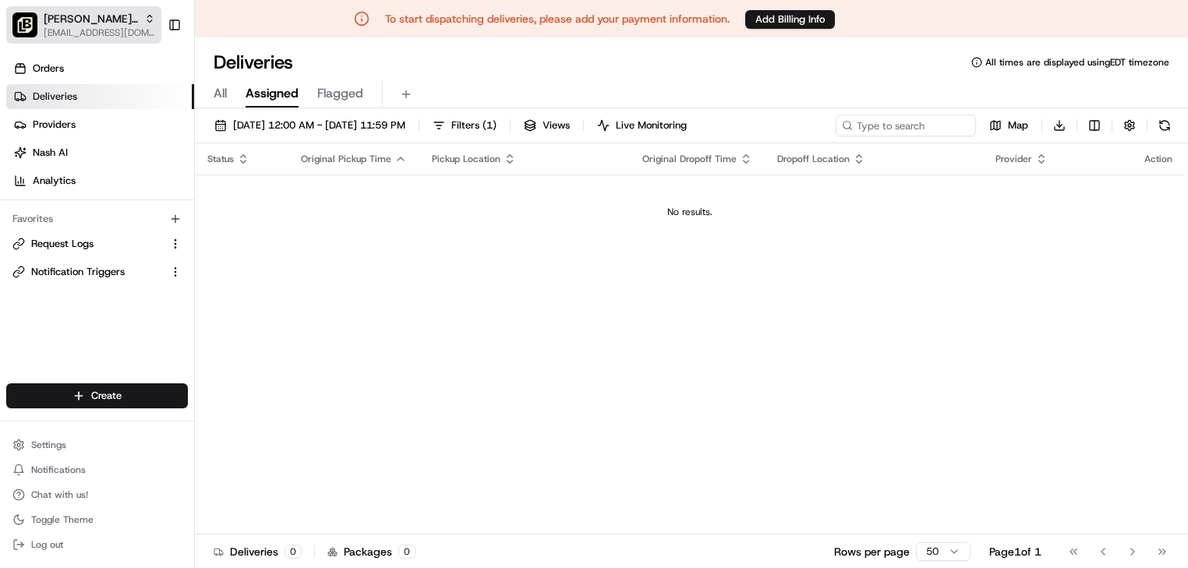
drag, startPoint x: 85, startPoint y: 23, endPoint x: 159, endPoint y: 22, distance: 74.1
click at [85, 23] on span "Nick the Greek (Signal Mills)" at bounding box center [91, 19] width 94 height 16
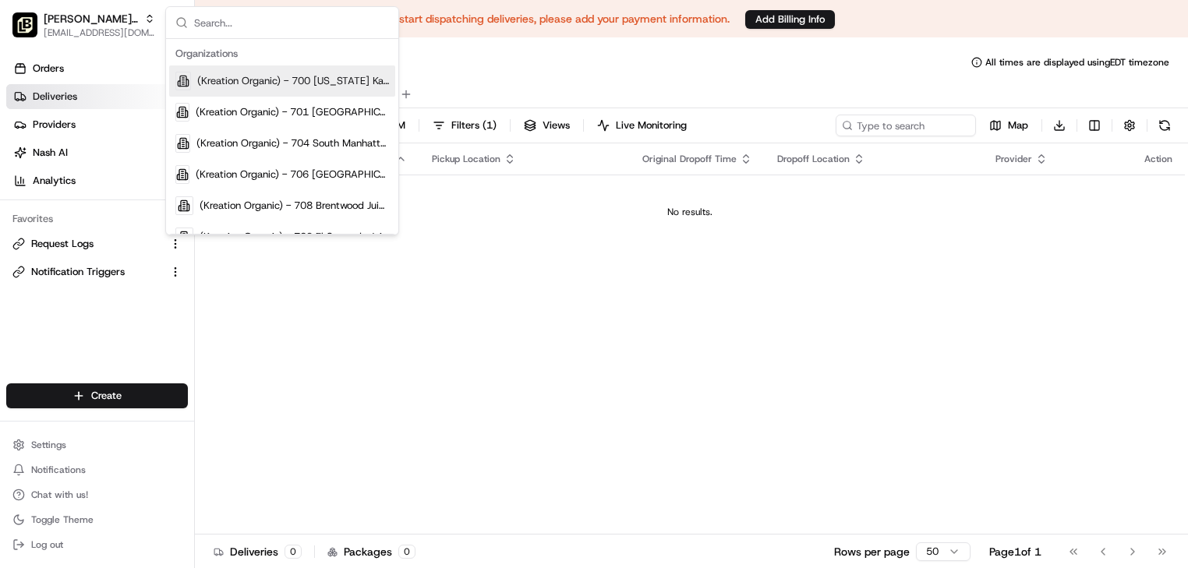
click at [287, 24] on input "text" at bounding box center [291, 22] width 195 height 31
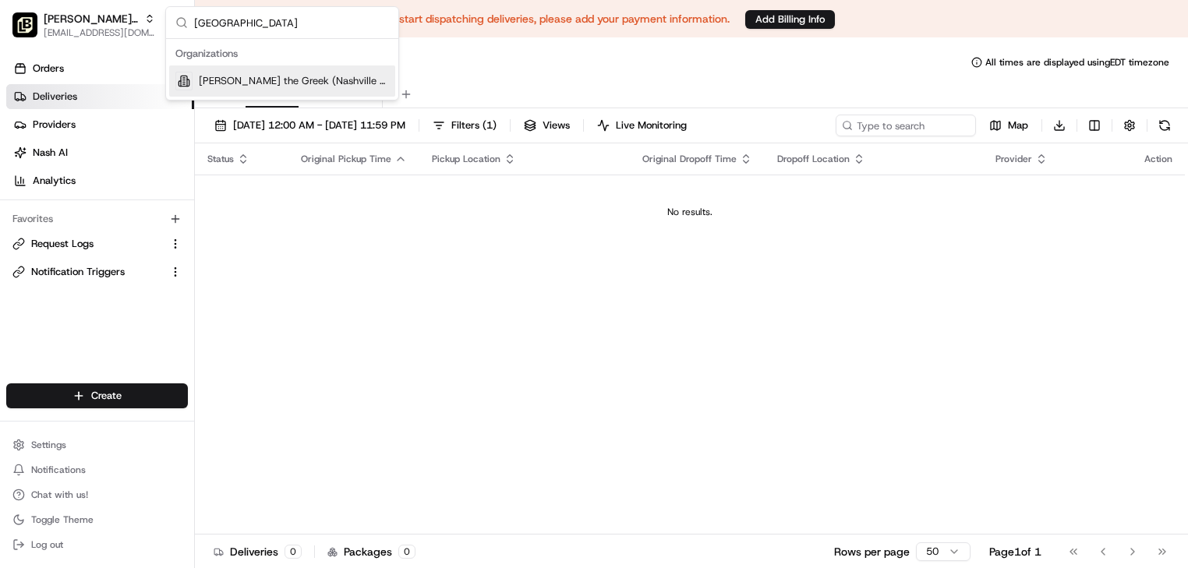
type input "nashville"
click at [284, 74] on span "Nick the Greek (Nashville Yards)" at bounding box center [294, 81] width 190 height 14
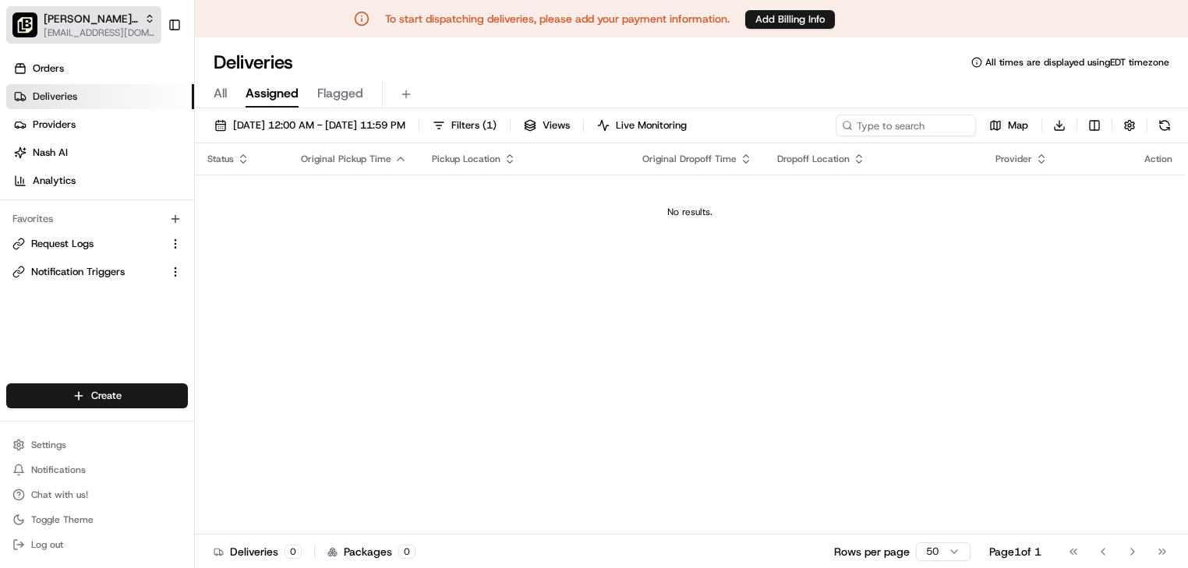
click at [78, 22] on span "Nick the Greek (Nashville Yards)" at bounding box center [91, 19] width 94 height 16
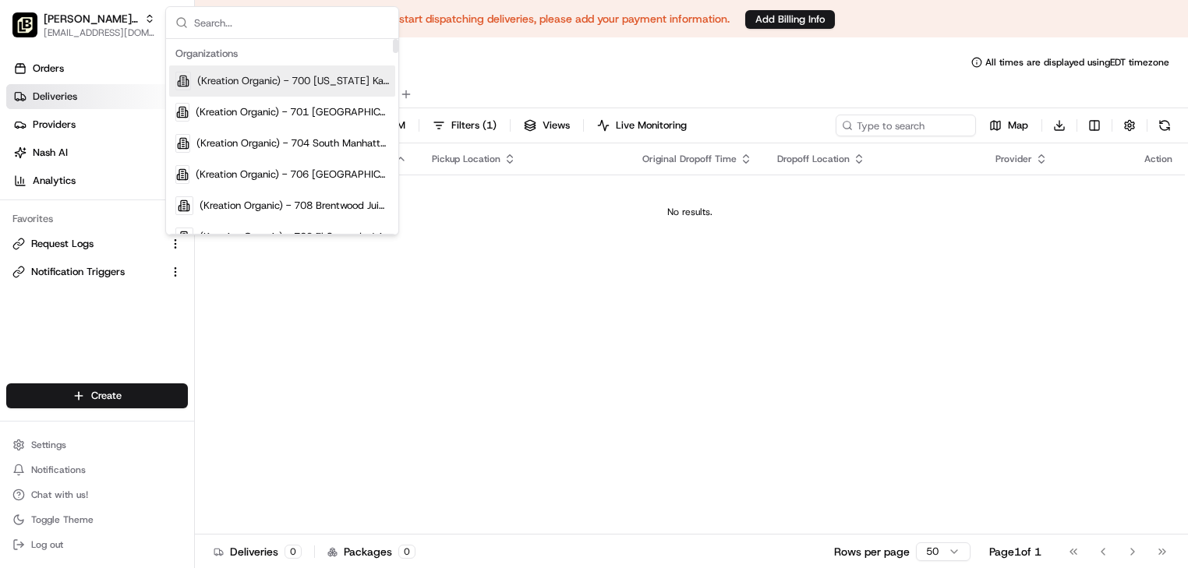
click at [257, 27] on input "text" at bounding box center [291, 22] width 195 height 31
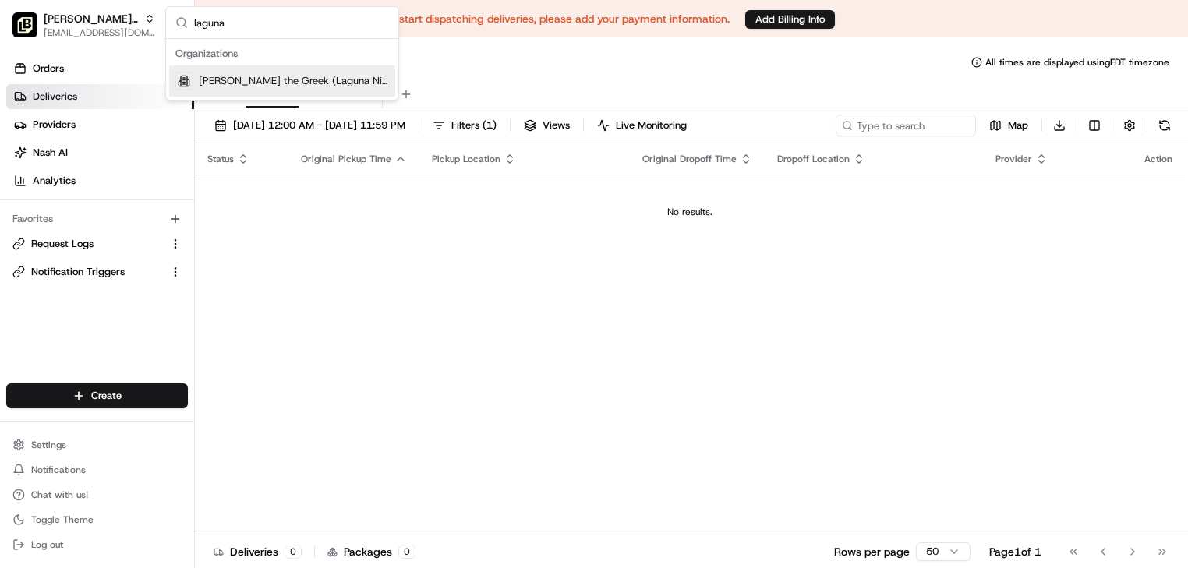
type input "laguna"
click at [256, 82] on span "Nick the Greek (Laguna Niguel)" at bounding box center [294, 81] width 190 height 14
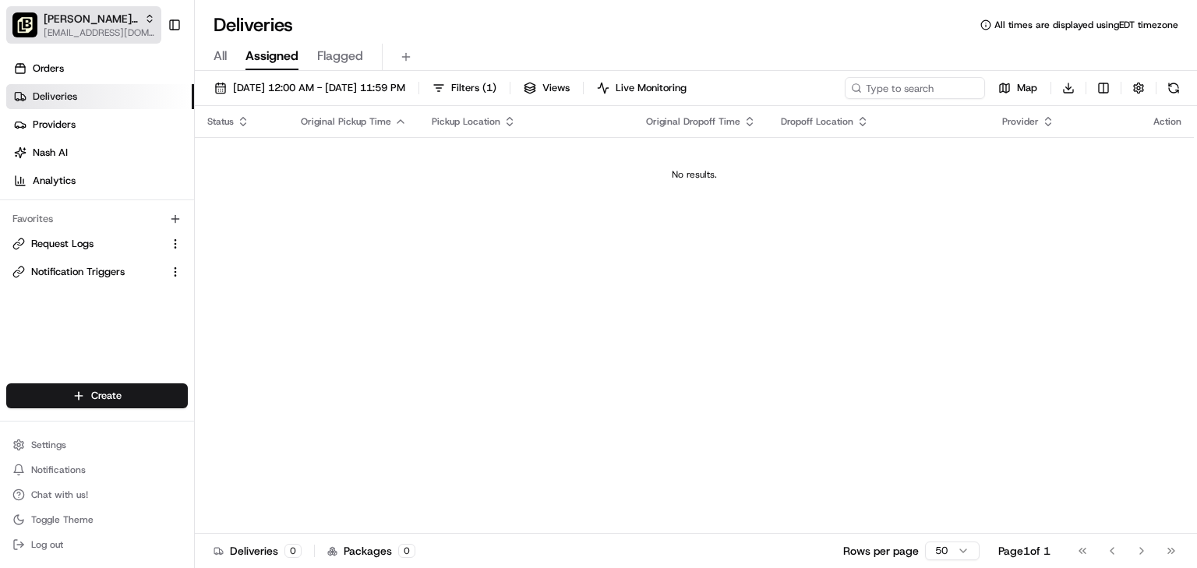
click at [110, 26] on span "onboard@lunchbox.io" at bounding box center [99, 32] width 111 height 12
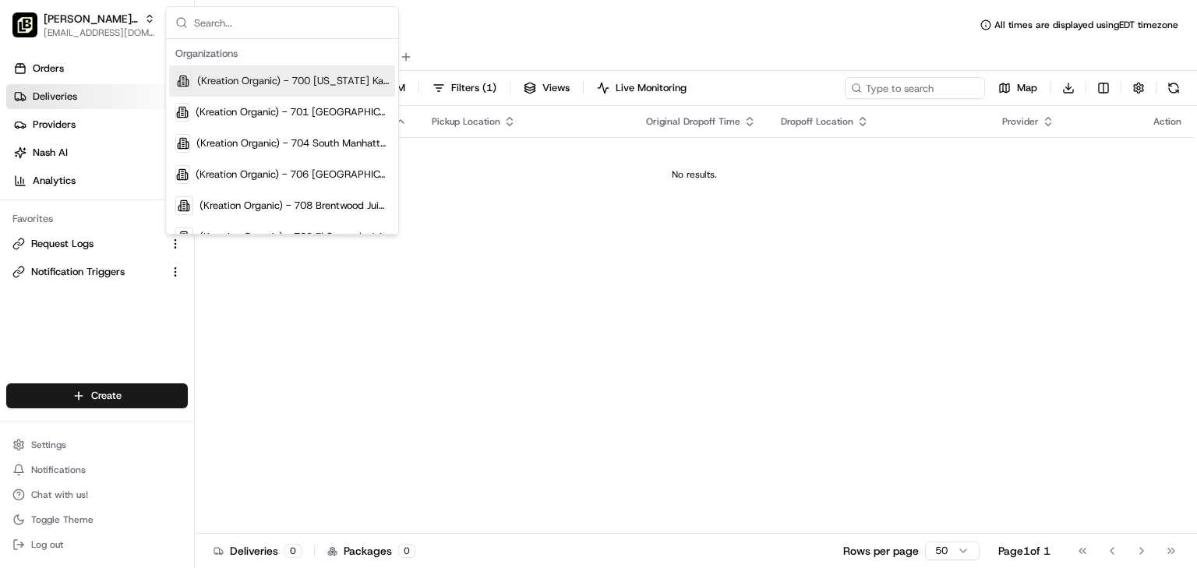
click at [319, 23] on input "text" at bounding box center [291, 22] width 195 height 31
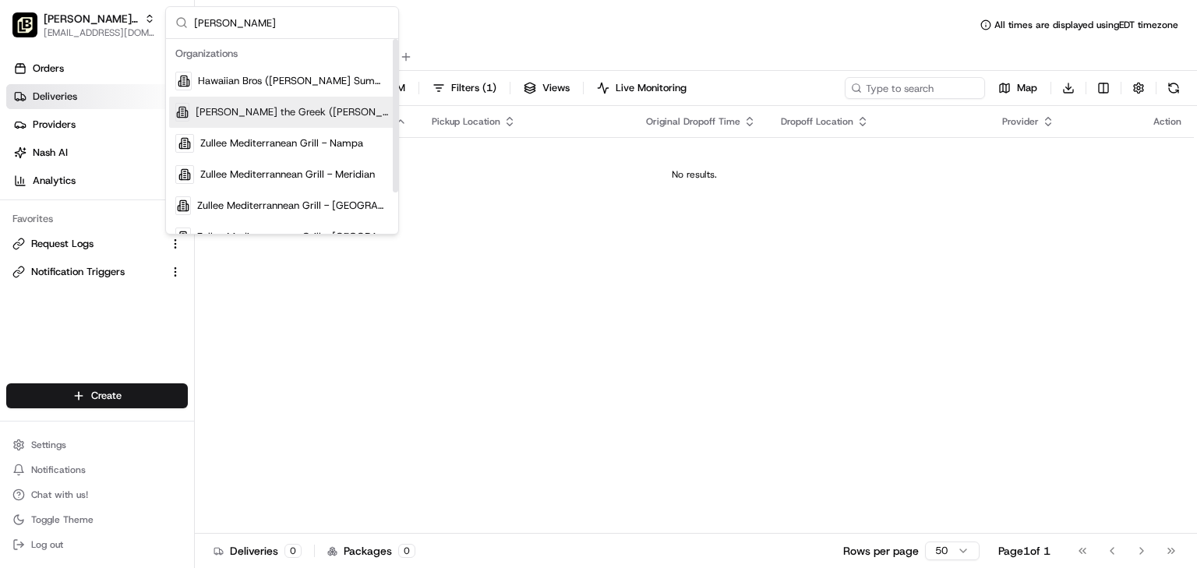
type input "lee"
click at [284, 110] on span "Nick the Greek (Lee's Summit)" at bounding box center [292, 112] width 193 height 14
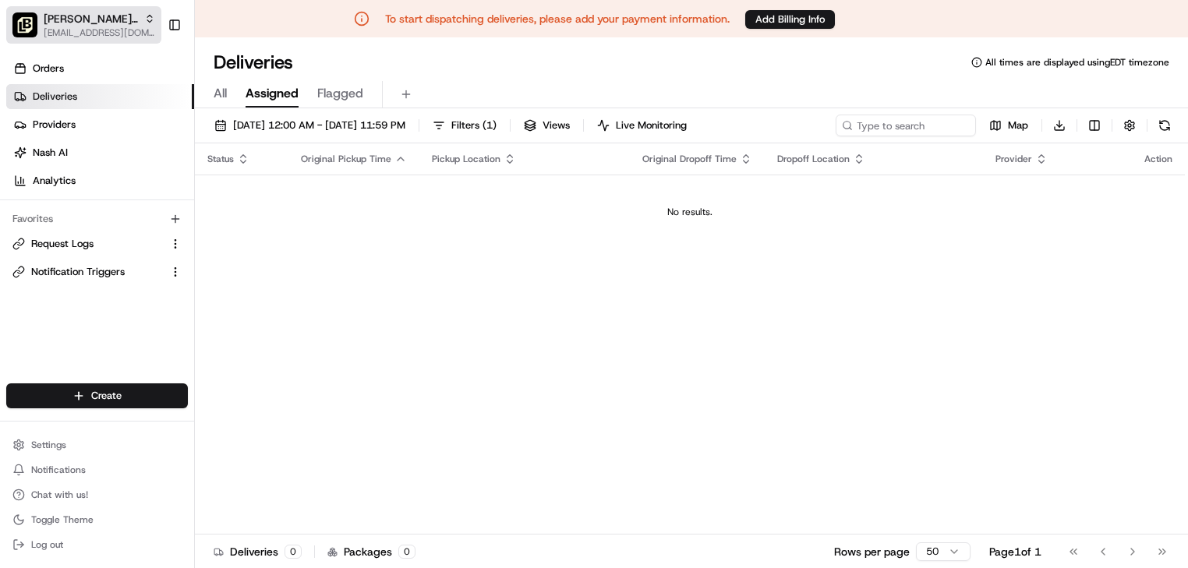
click at [72, 23] on span "Nick the Greek (Lee's Summit)" at bounding box center [91, 19] width 94 height 16
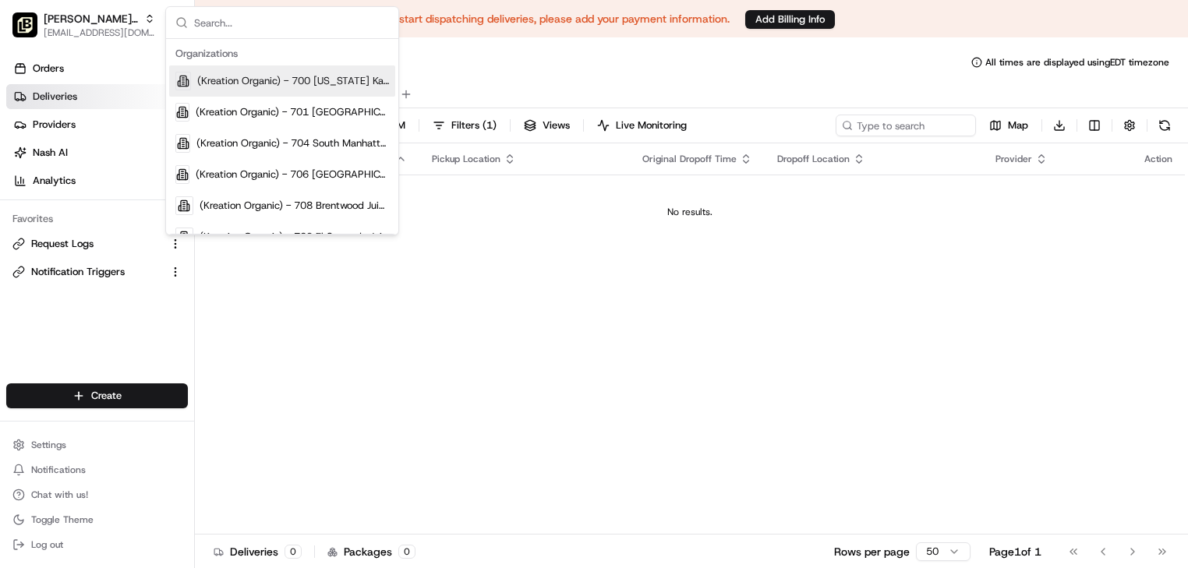
click at [235, 30] on input "text" at bounding box center [291, 22] width 195 height 31
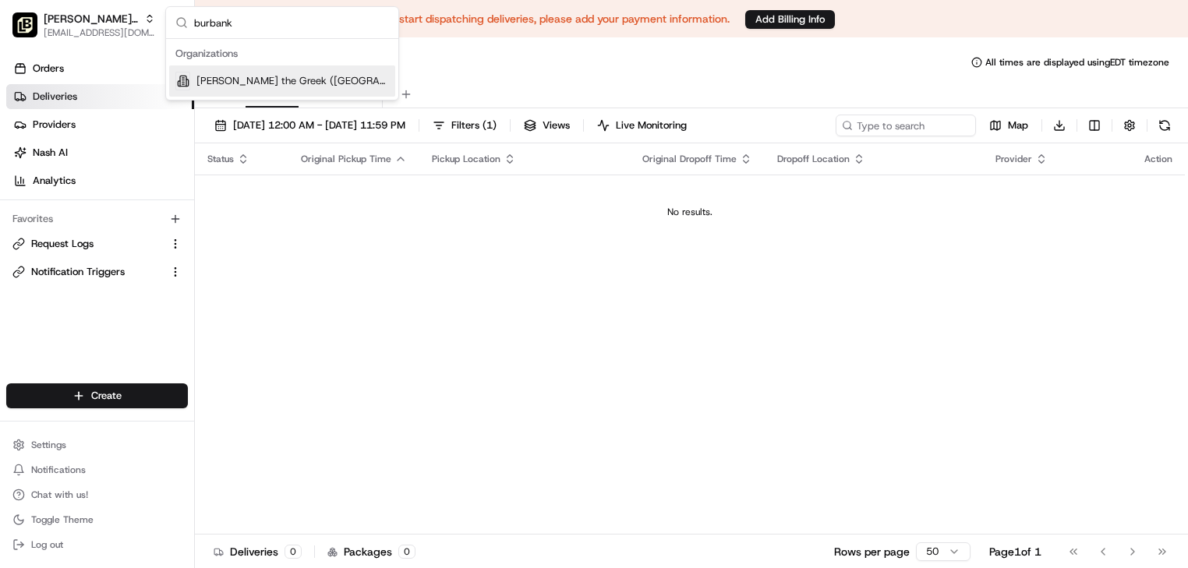
type input "burbank"
click at [224, 79] on span "Nick the Greek (Burbank)" at bounding box center [292, 81] width 193 height 14
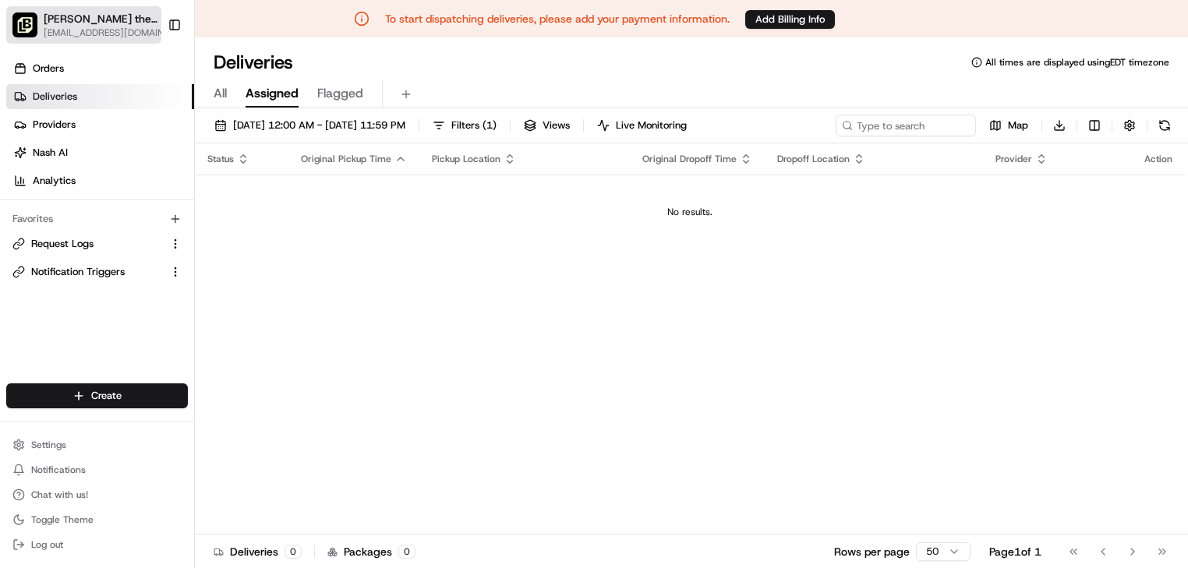
click at [85, 28] on span "onboard@lunchbox.io" at bounding box center [110, 32] width 132 height 12
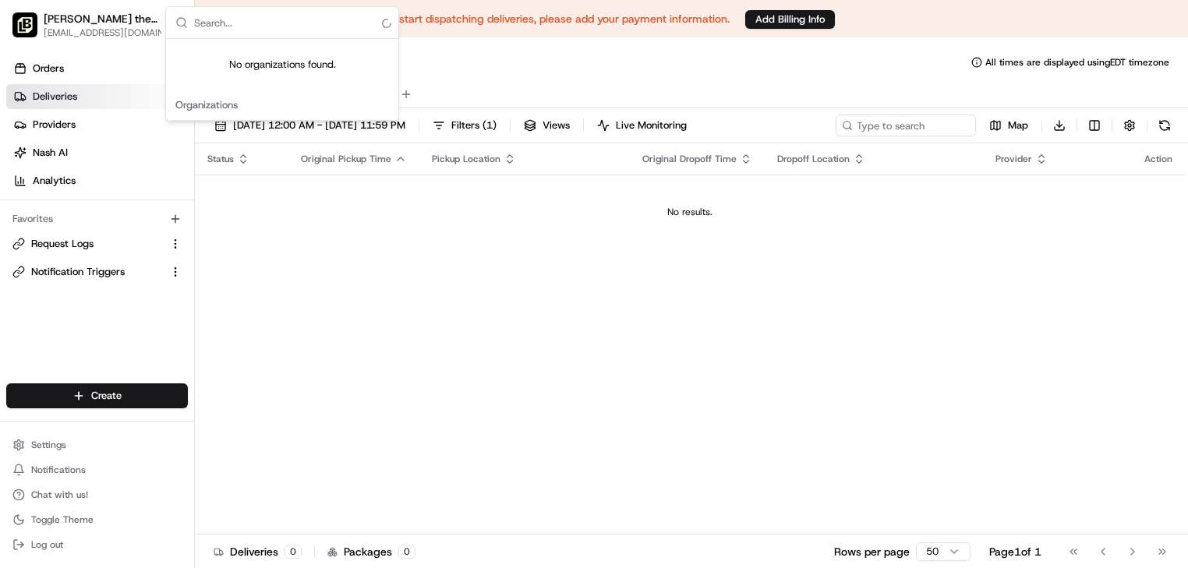
click at [248, 16] on input "text" at bounding box center [291, 22] width 195 height 31
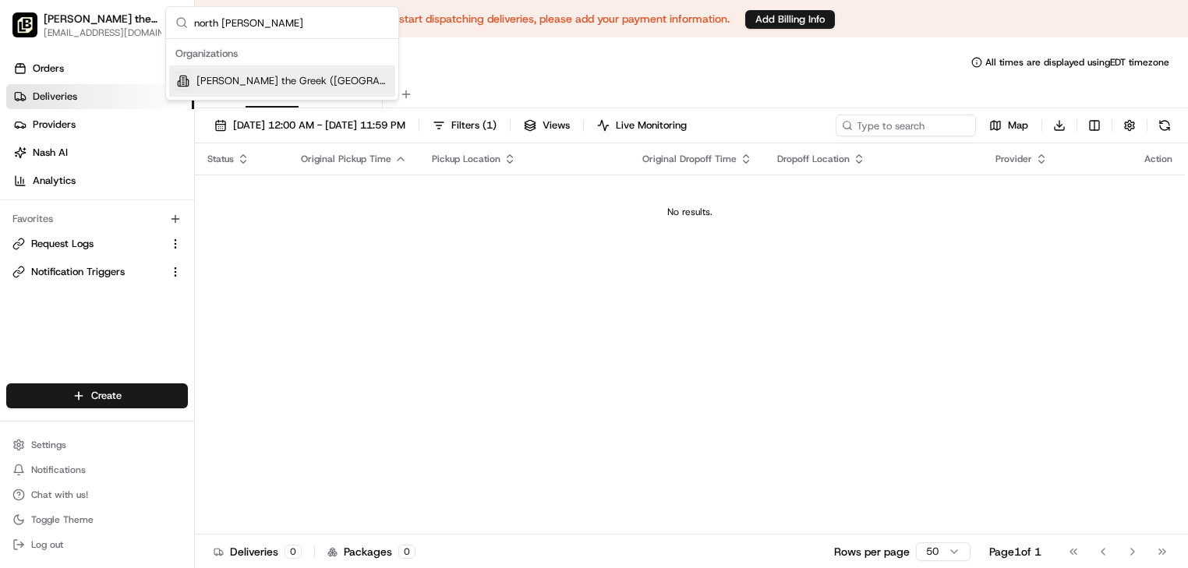
type input "north holly"
click at [226, 76] on span "Nick the Greek (North Hollywood)" at bounding box center [292, 81] width 193 height 14
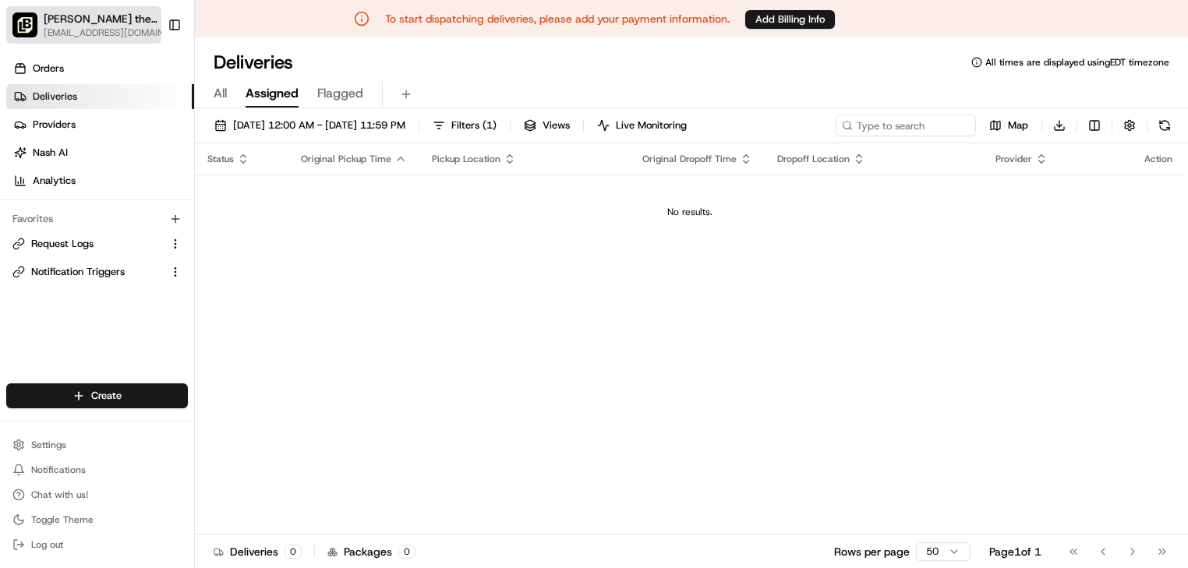
click at [90, 19] on span "Nick the Greek (North Hollywood)" at bounding box center [101, 19] width 115 height 16
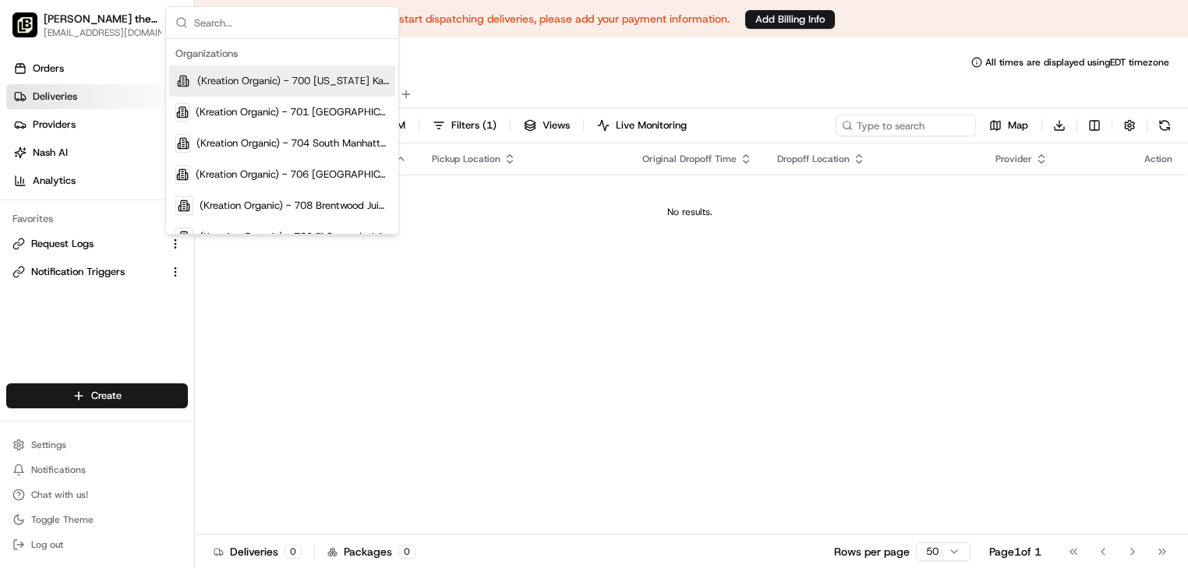
click at [232, 27] on input "text" at bounding box center [291, 22] width 195 height 31
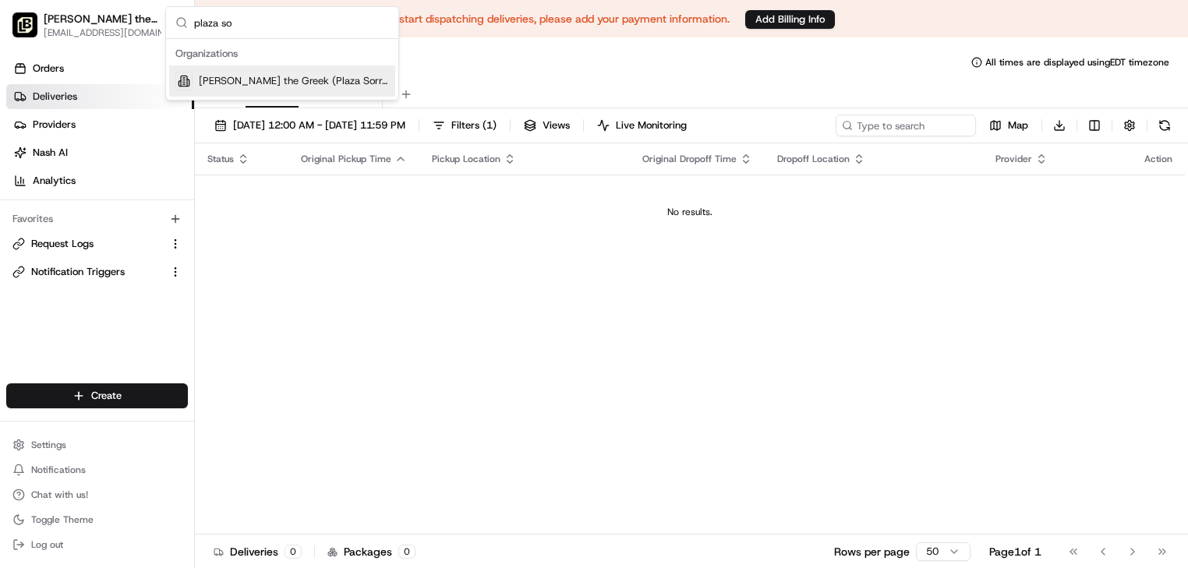
type input "plaza so"
click at [256, 90] on div "Nick the Greek (Plaza Sorrento)" at bounding box center [282, 80] width 226 height 31
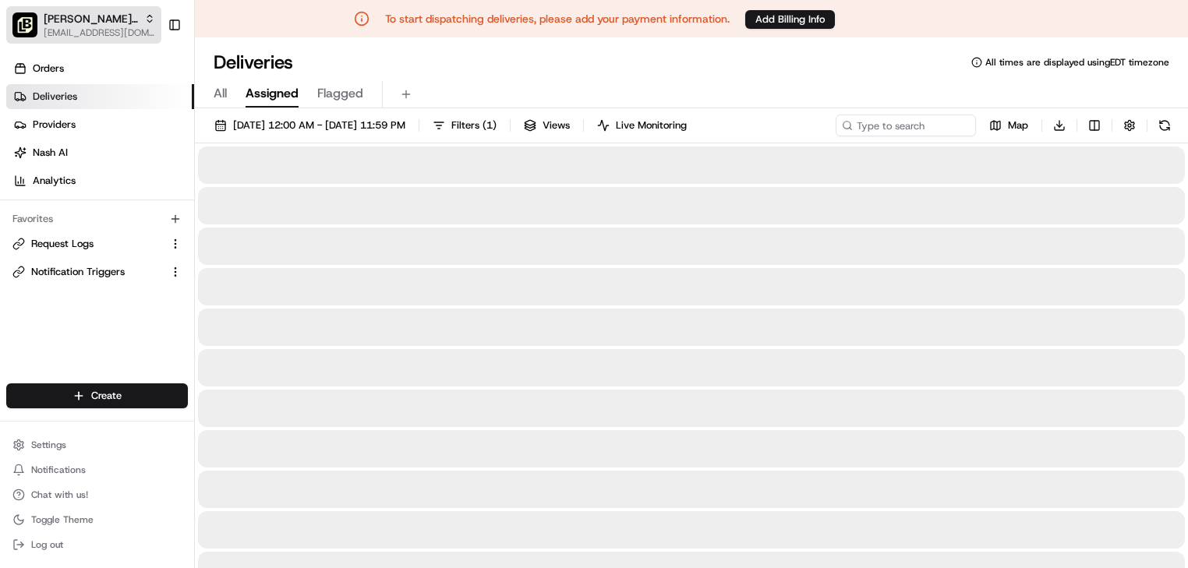
click at [81, 16] on span "Nick the Greek (Plaza Sorrento)" at bounding box center [91, 19] width 94 height 16
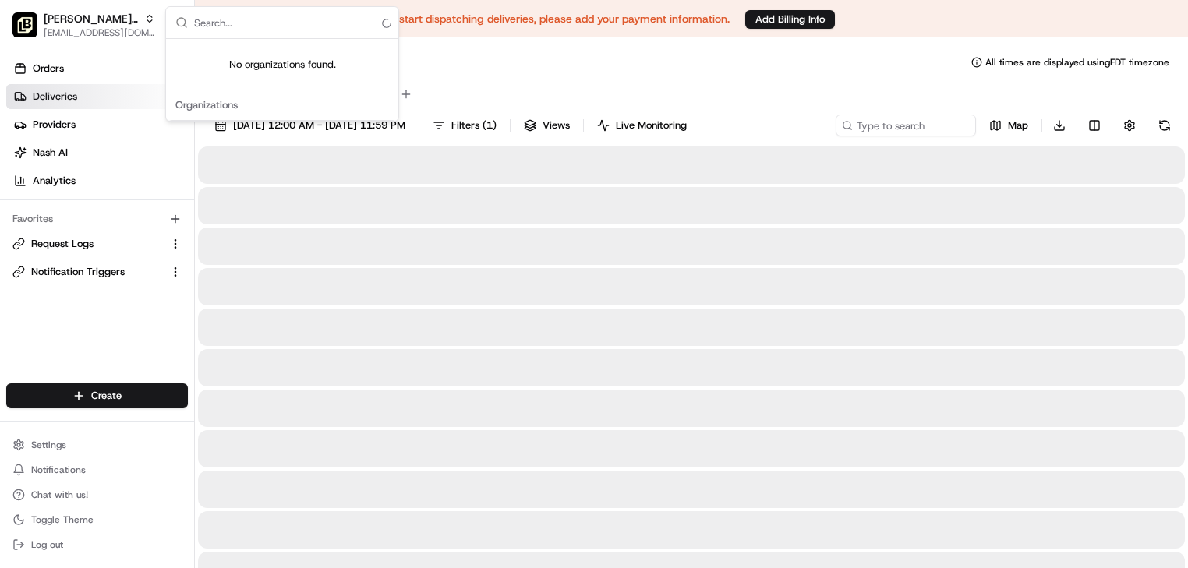
click at [219, 29] on input "text" at bounding box center [291, 22] width 195 height 31
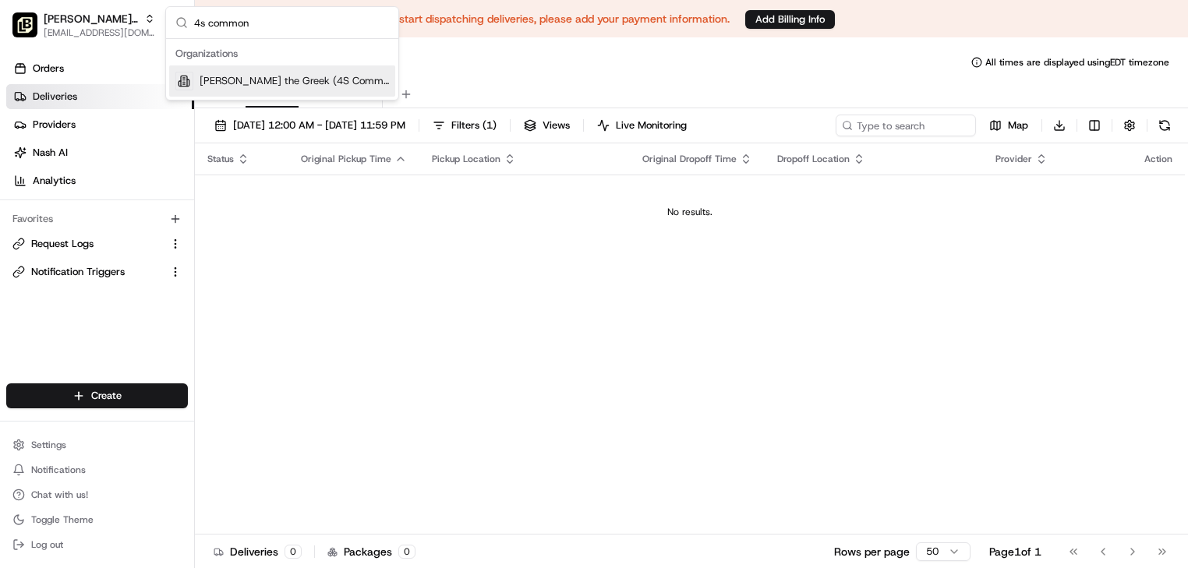
type input "4s common"
click at [243, 83] on span "Nick the Greek (4S Commons)" at bounding box center [294, 81] width 189 height 14
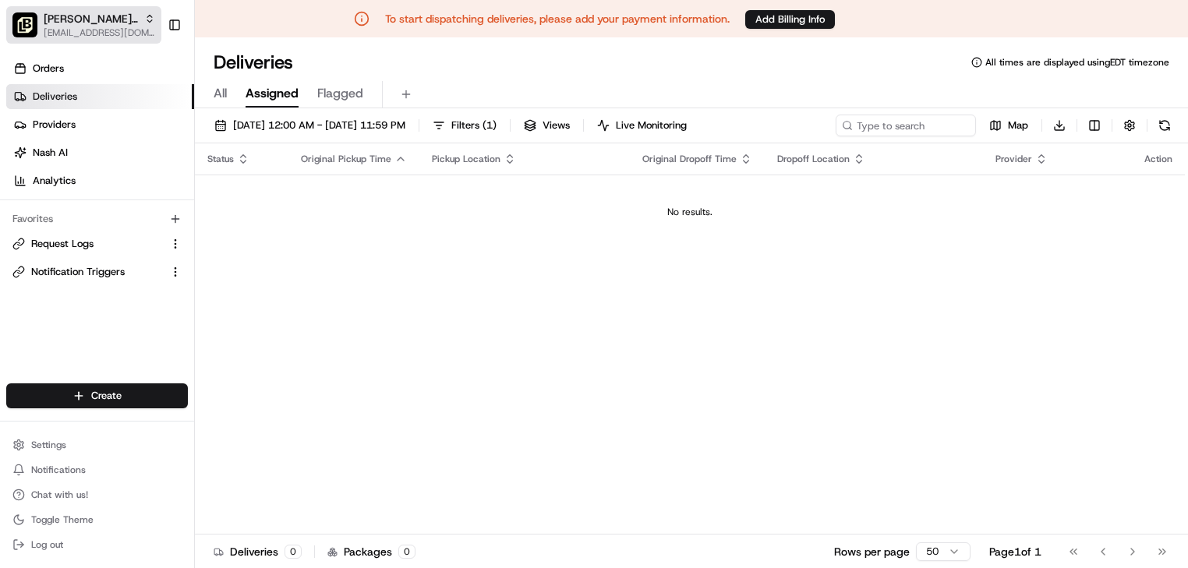
click at [90, 24] on span "Nick the Greek (4S Commons)" at bounding box center [91, 19] width 94 height 16
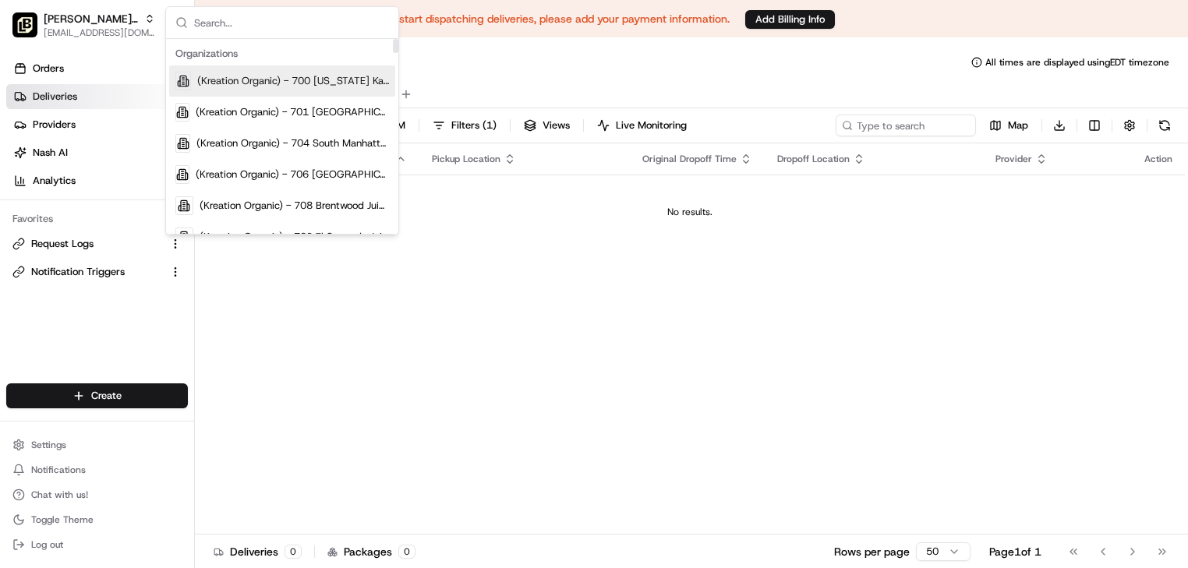
click at [259, 33] on input "text" at bounding box center [291, 22] width 195 height 31
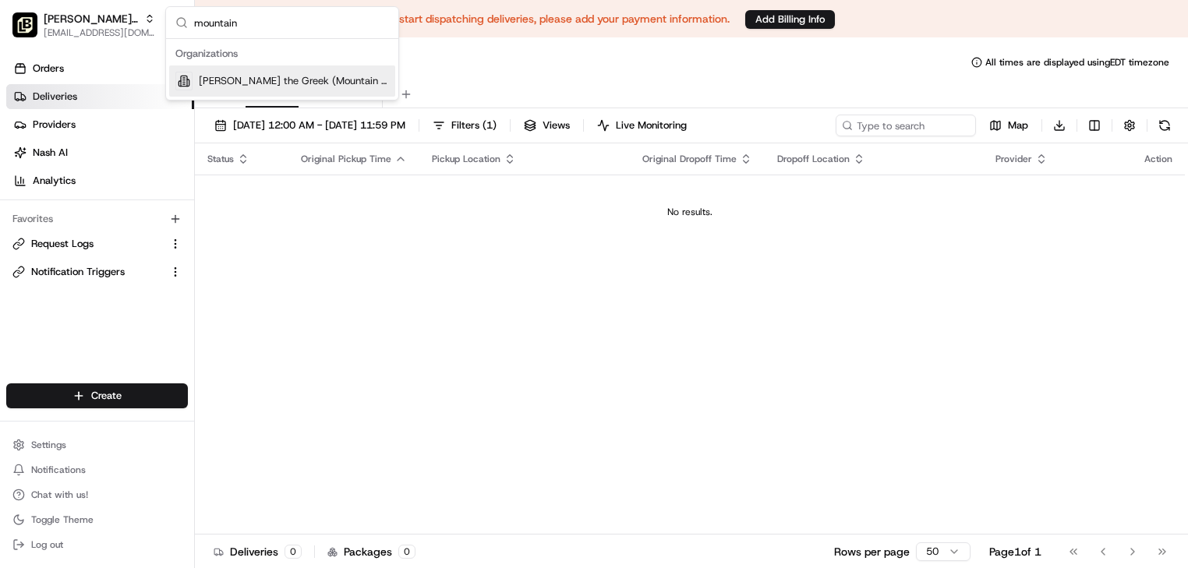
type input "mountain"
click at [256, 79] on span "Nick the Greek (Mountain View)" at bounding box center [294, 81] width 190 height 14
